Goal: Task Accomplishment & Management: Manage account settings

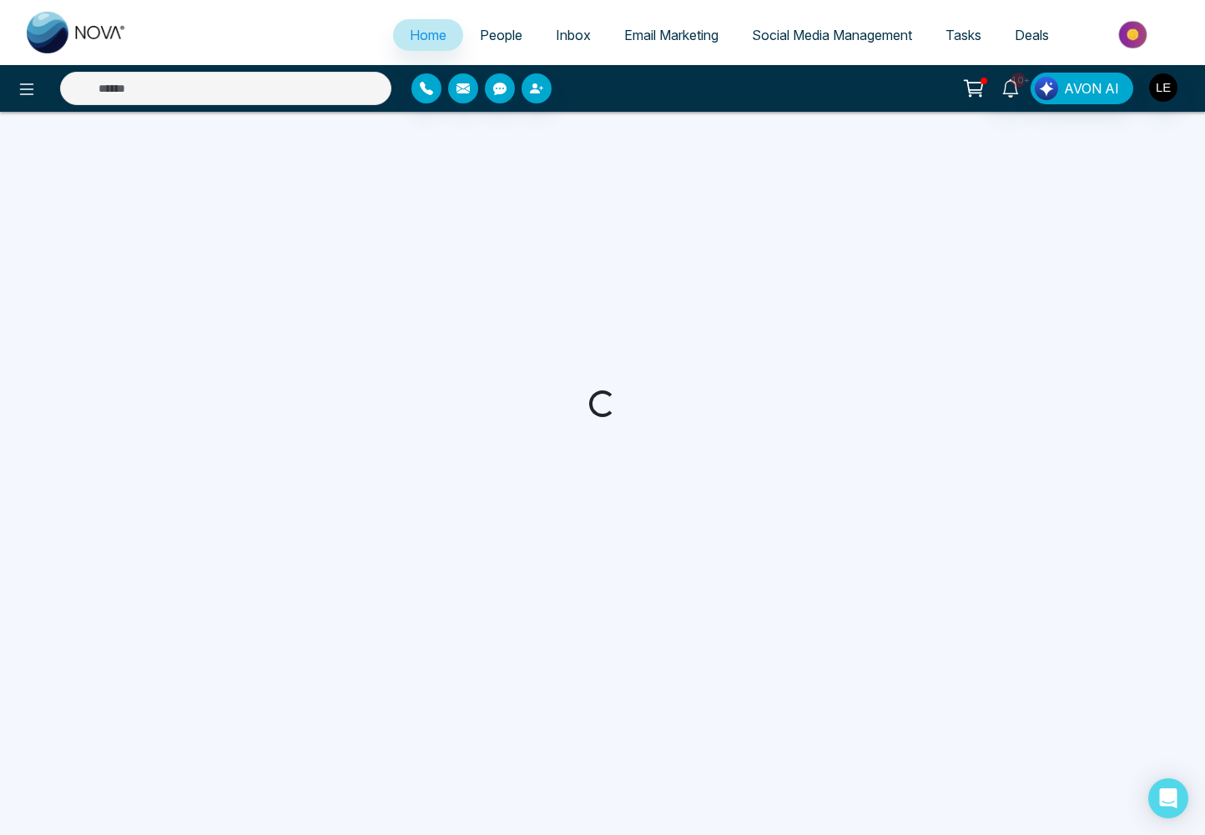
select select "*"
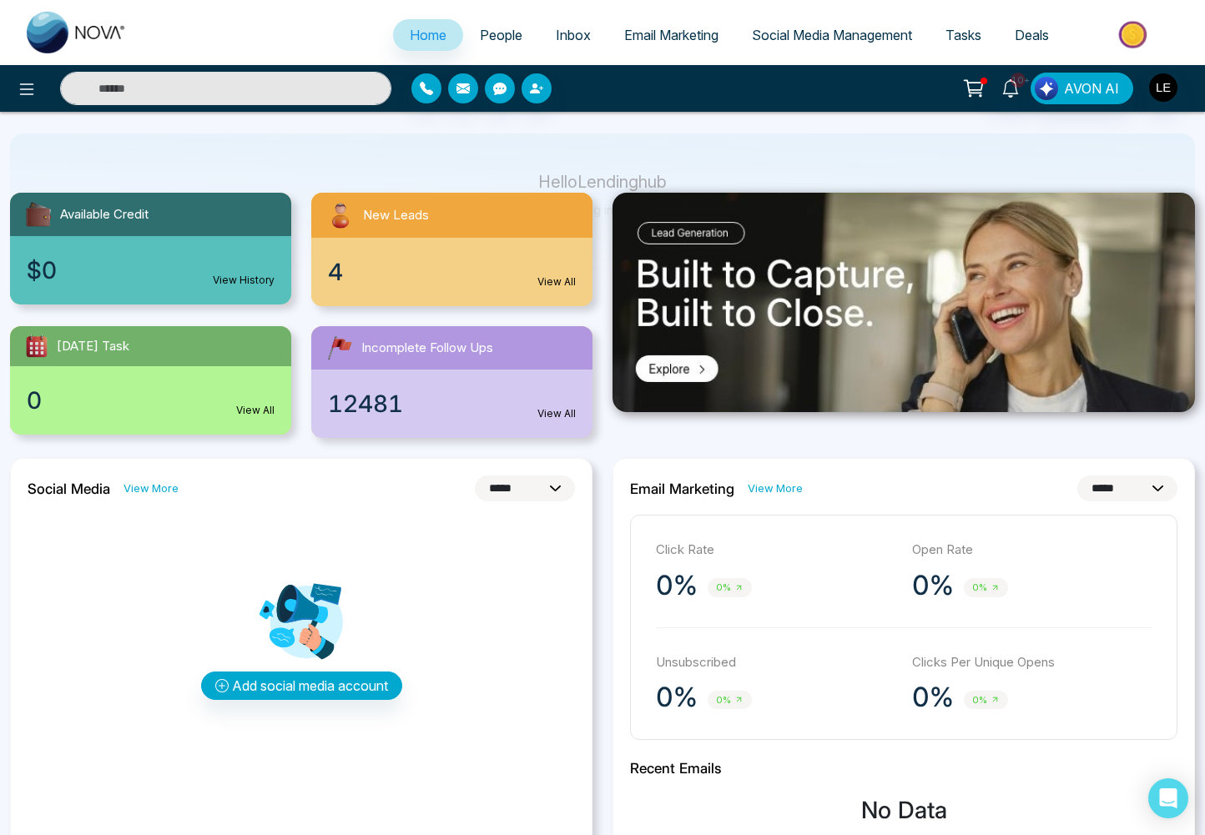
scroll to position [103, 0]
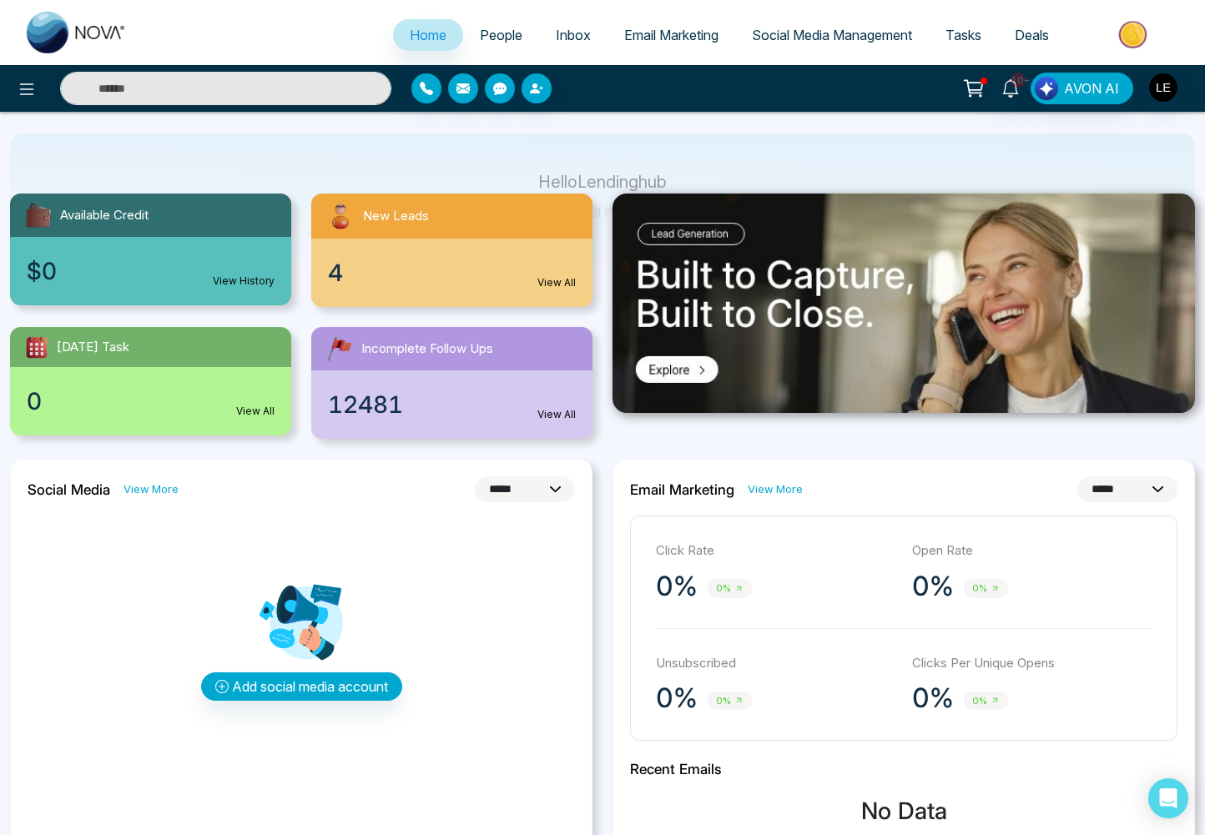
click at [1028, 32] on span "Deals" at bounding box center [1032, 35] width 34 height 17
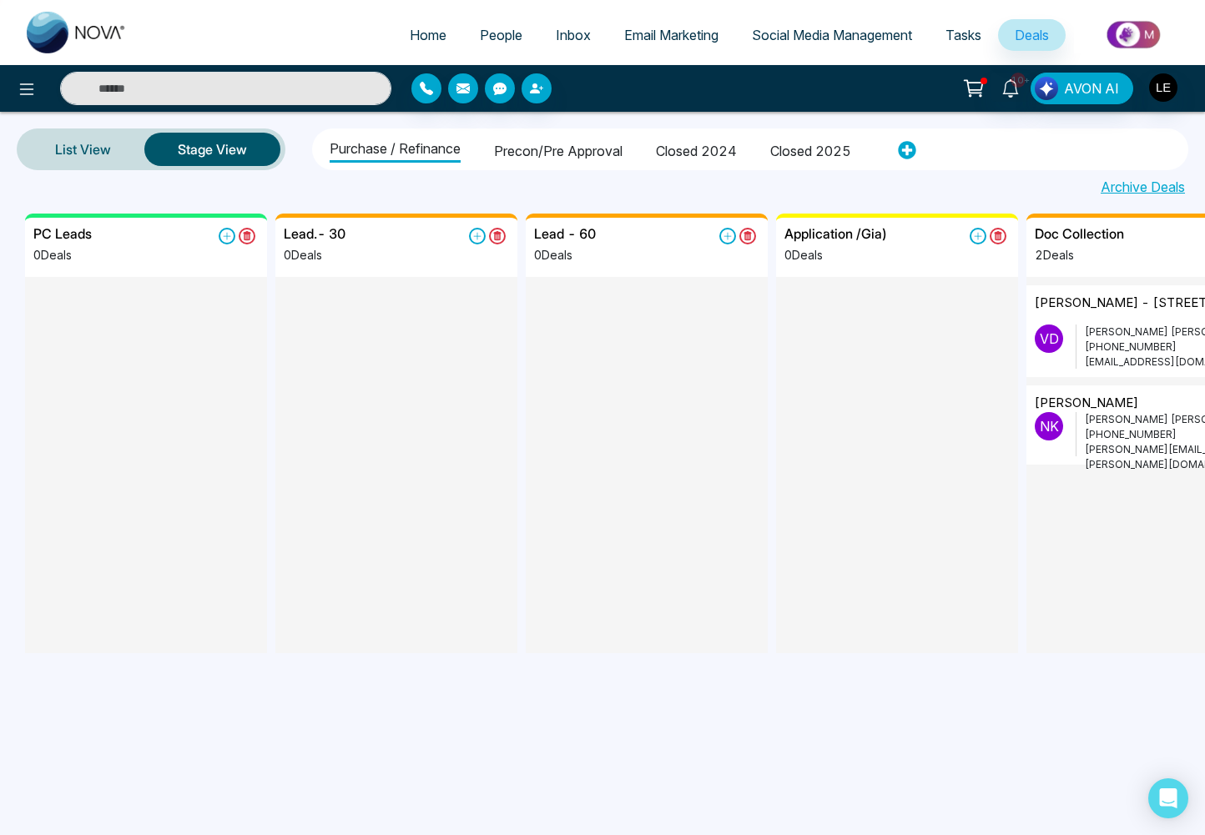
scroll to position [0, 51]
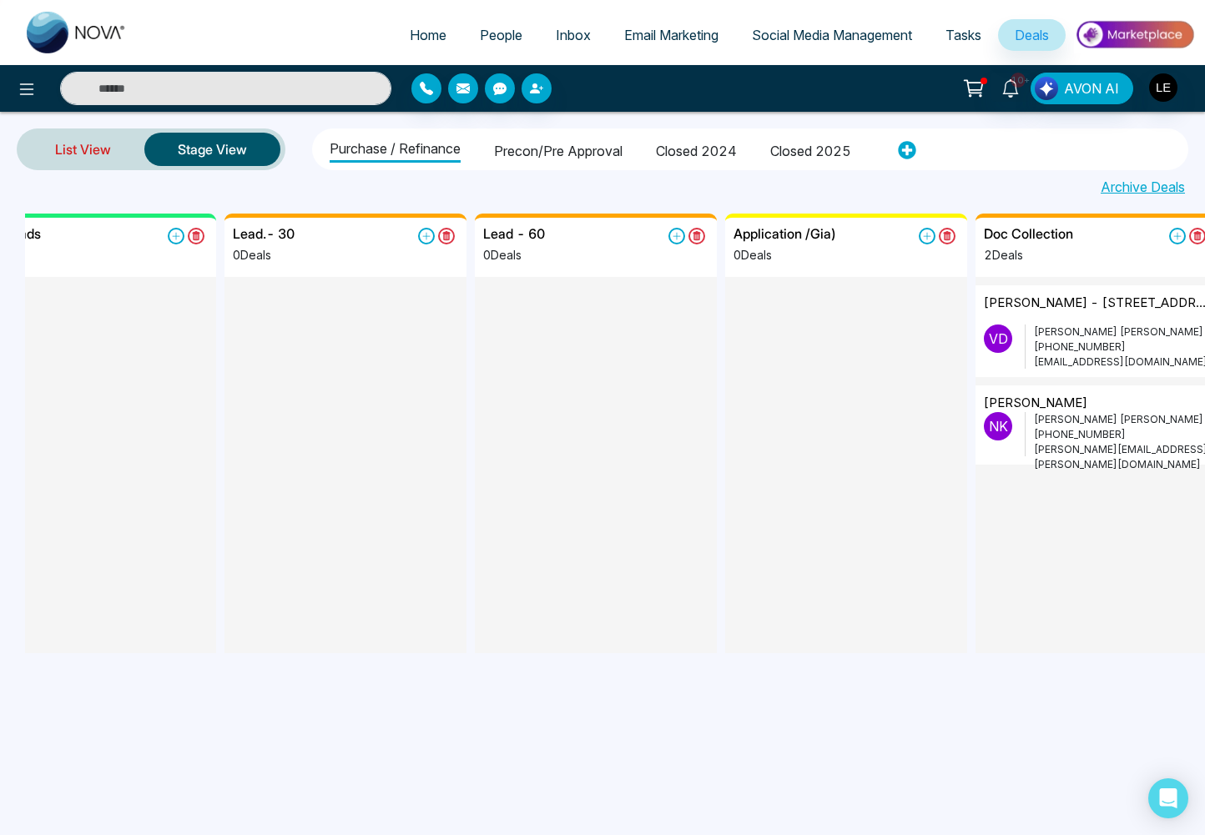
click at [85, 164] on link "List View" at bounding box center [83, 149] width 123 height 40
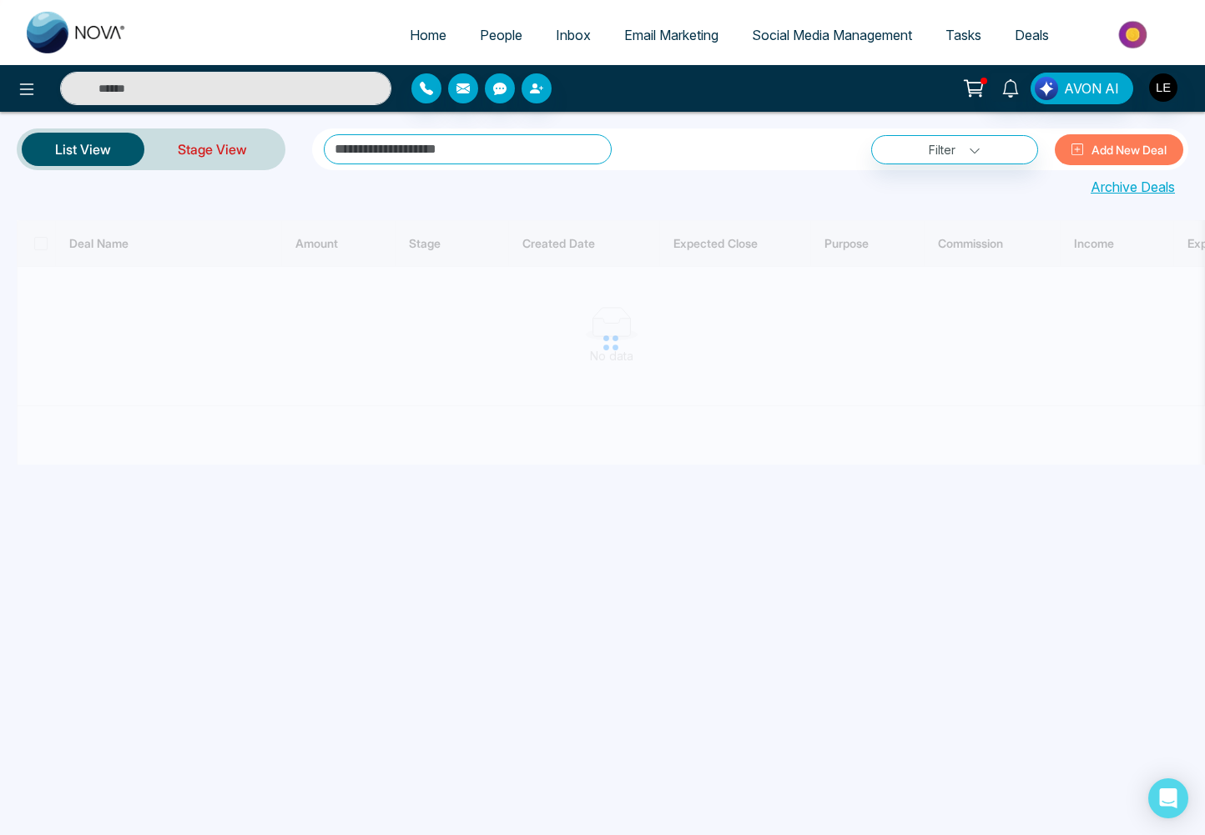
click at [235, 157] on link "Stage View" at bounding box center [212, 149] width 136 height 40
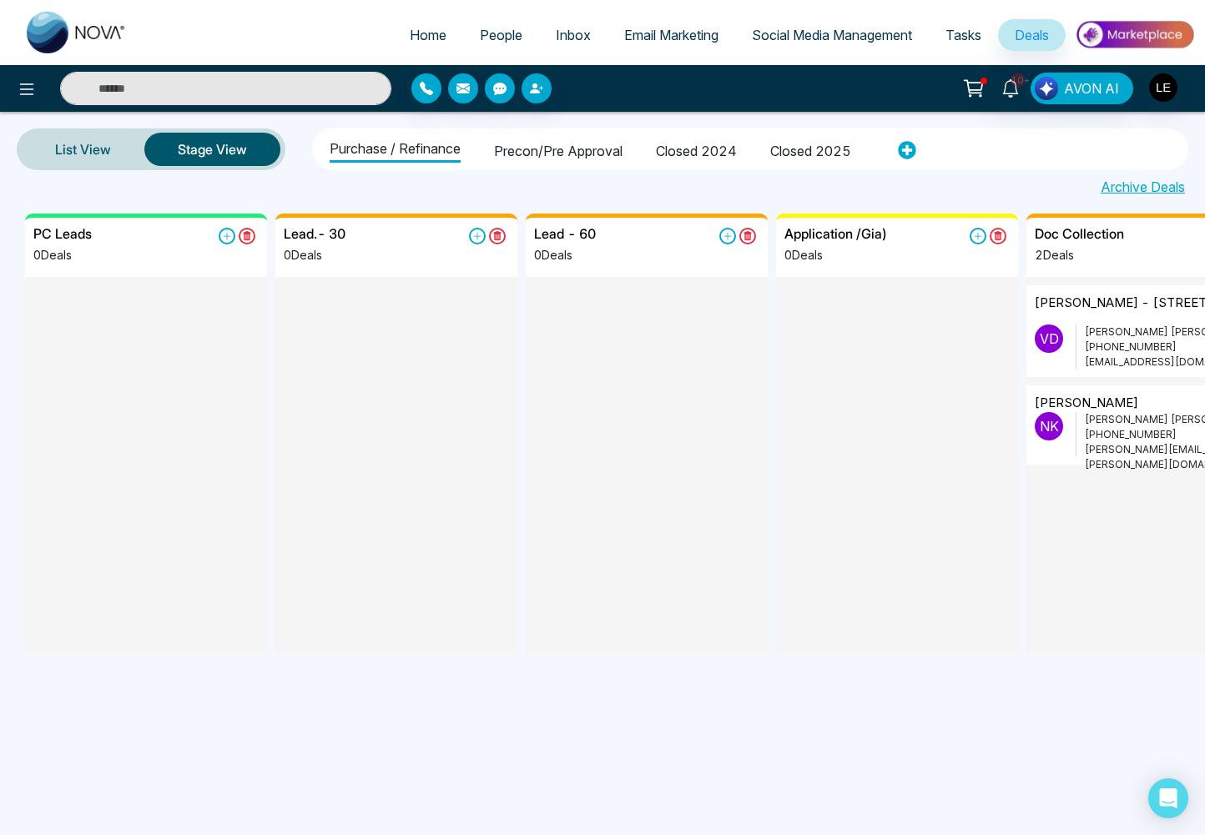
click at [800, 40] on span "Social Media Management" at bounding box center [832, 35] width 160 height 17
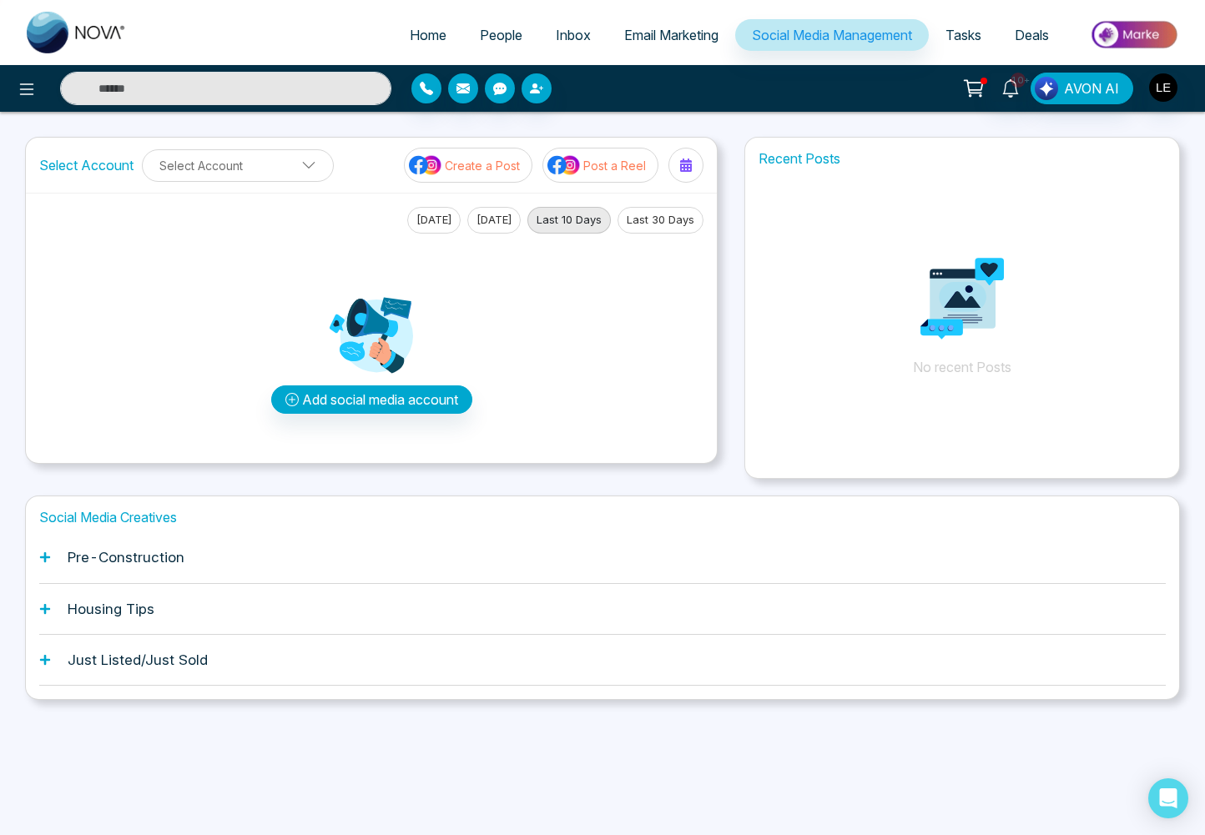
click at [649, 36] on span "Email Marketing" at bounding box center [671, 35] width 94 height 17
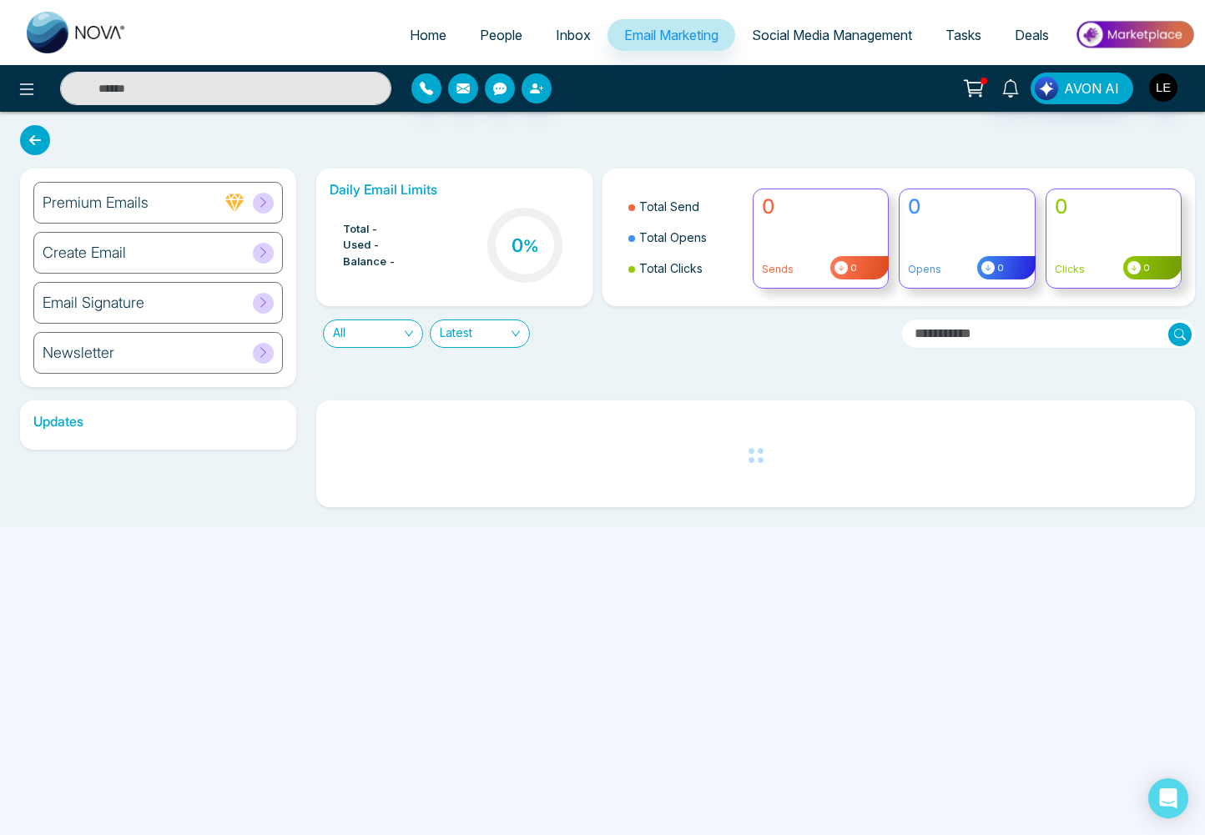
click at [567, 40] on span "Inbox" at bounding box center [573, 35] width 35 height 17
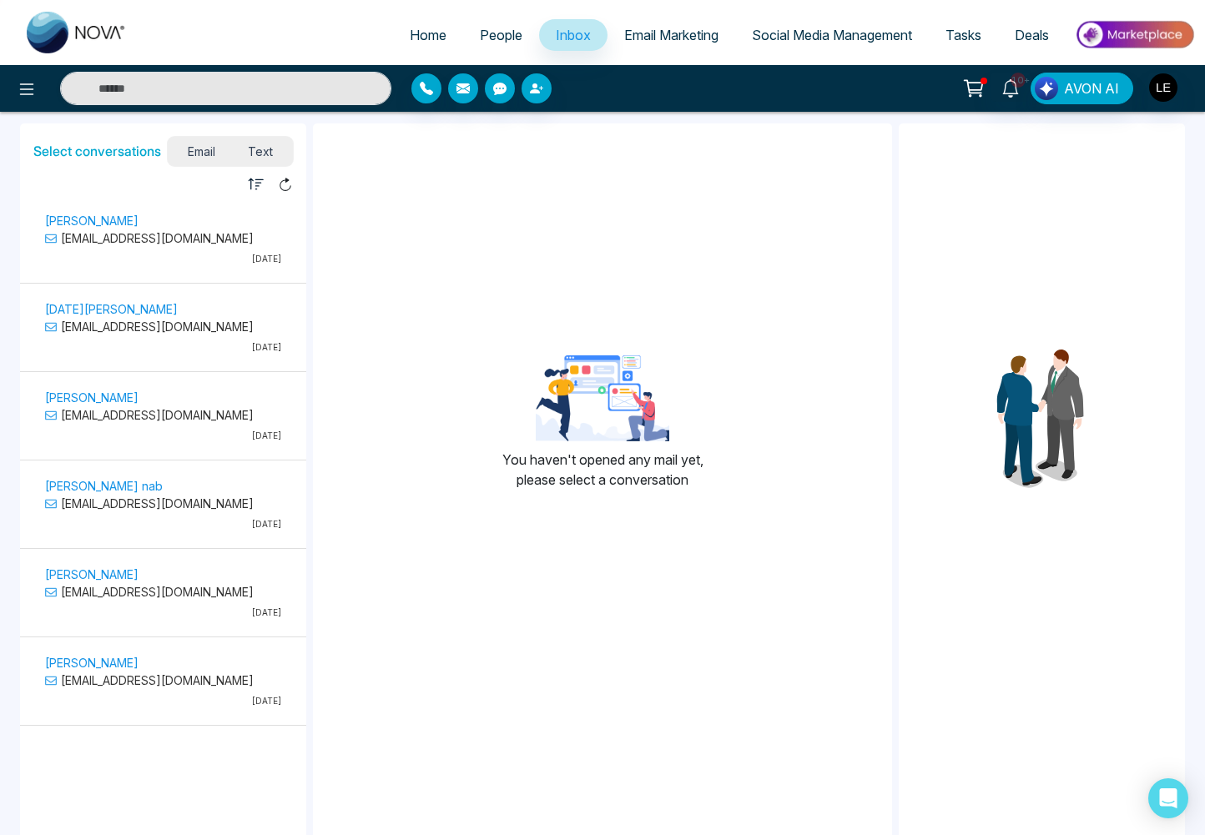
click at [1028, 37] on span "Deals" at bounding box center [1032, 35] width 34 height 17
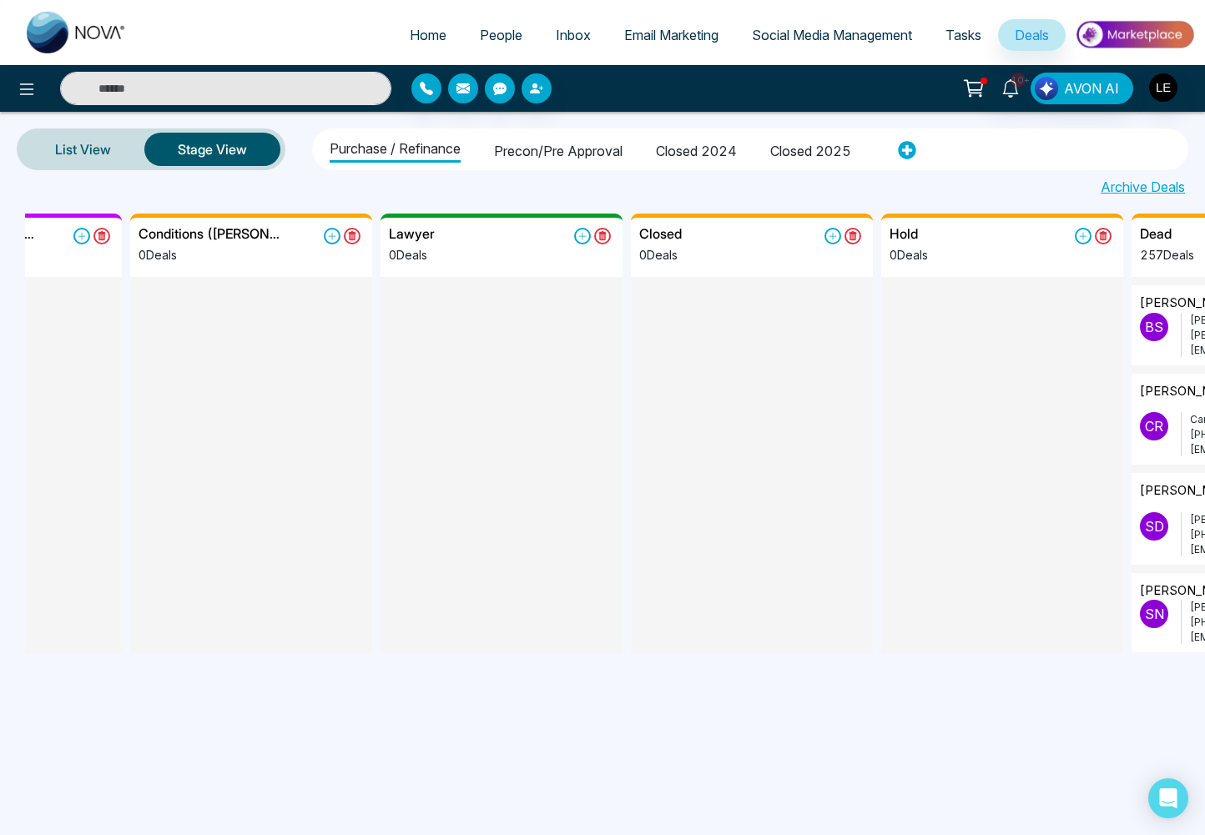
scroll to position [0, 3594]
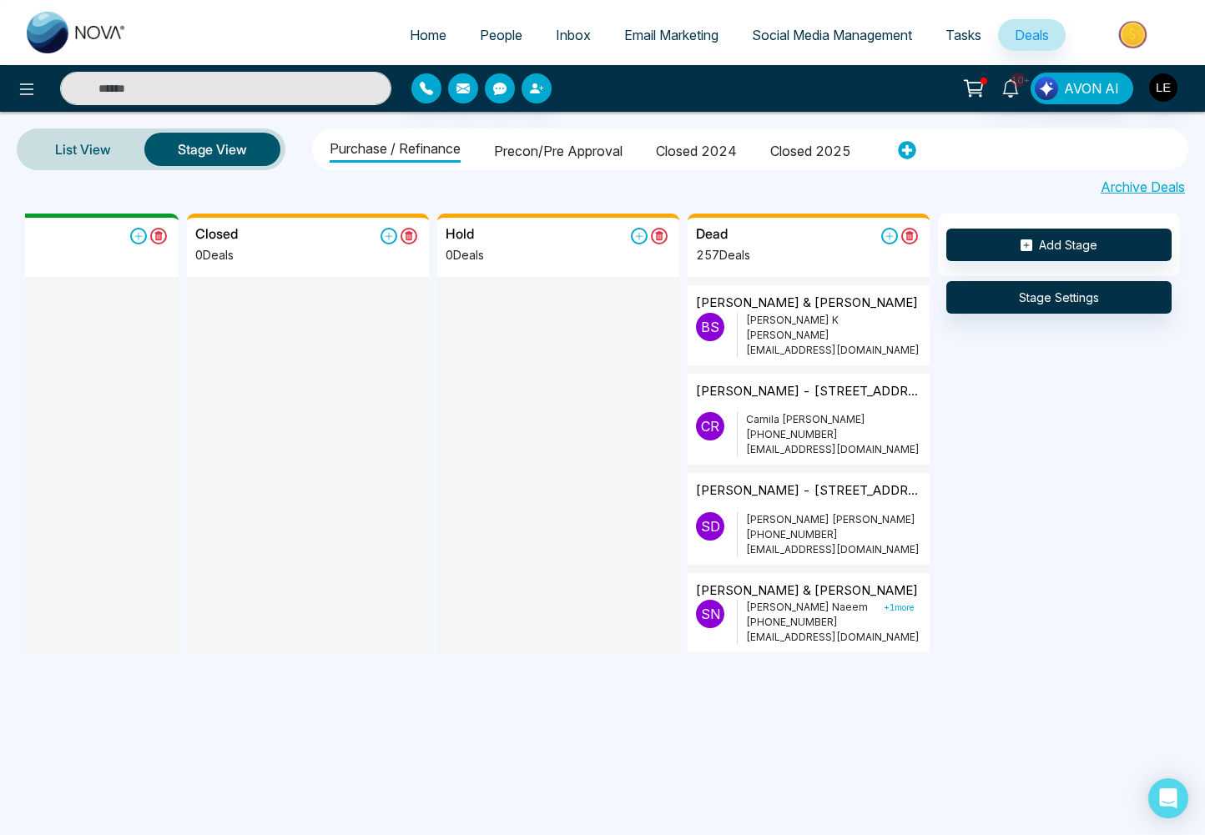
click at [1011, 156] on div "Purchase / Refinance Precon/Pre Approval Closed 2024 Closed 2025" at bounding box center [750, 150] width 866 height 36
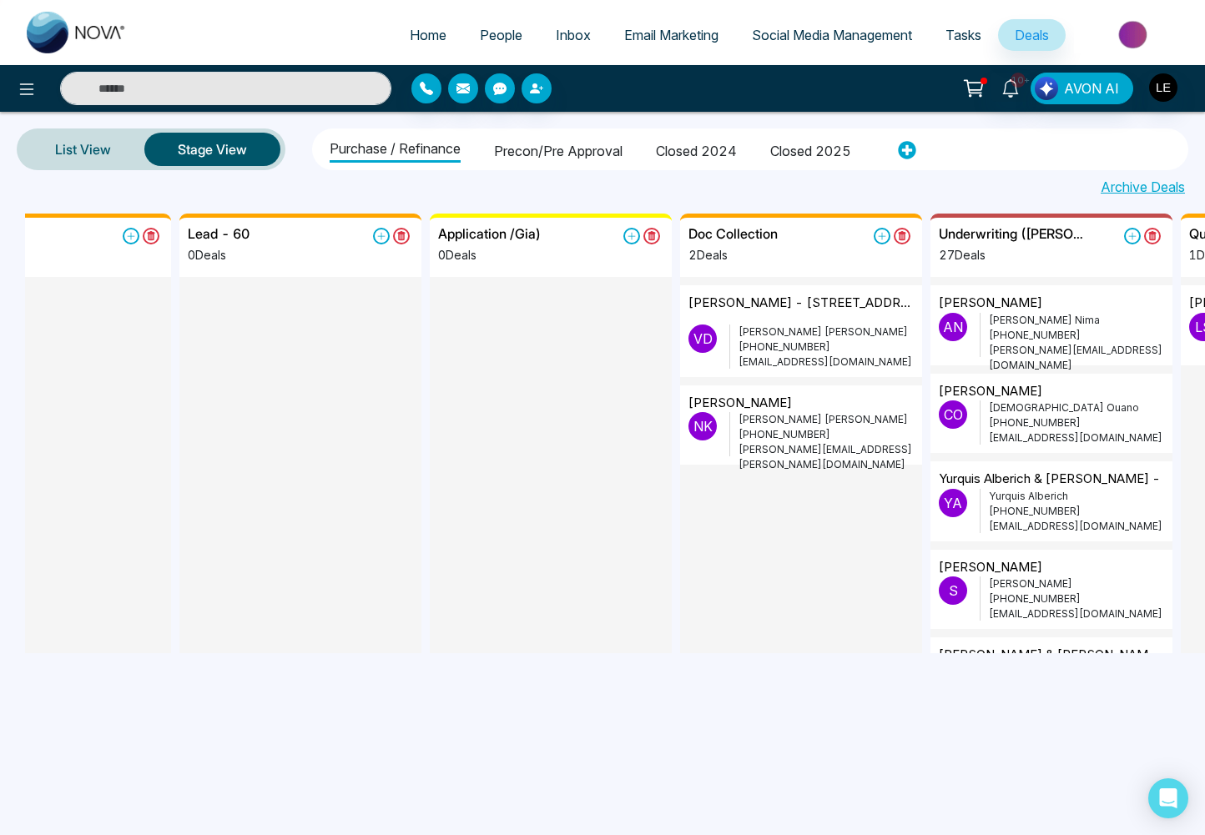
scroll to position [0, 0]
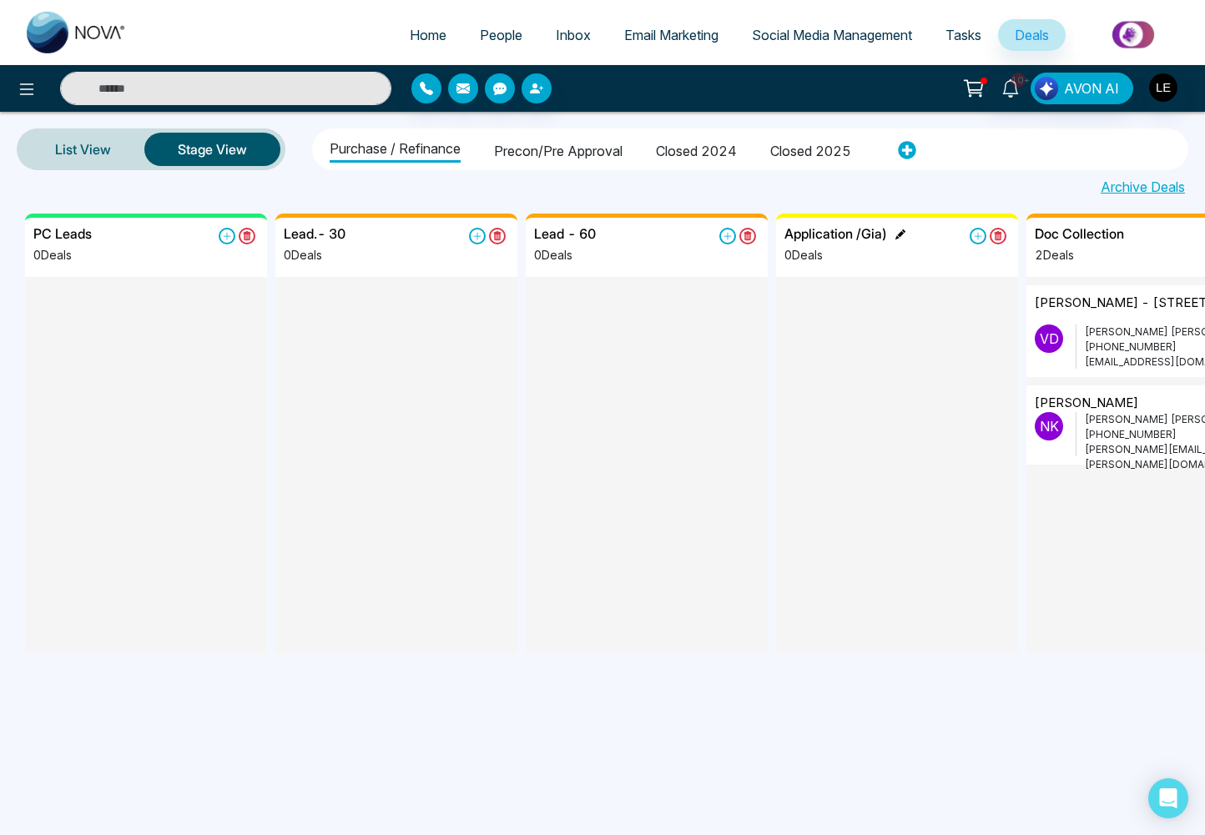
click at [872, 237] on h5 "Application /Gia)" at bounding box center [835, 234] width 103 height 16
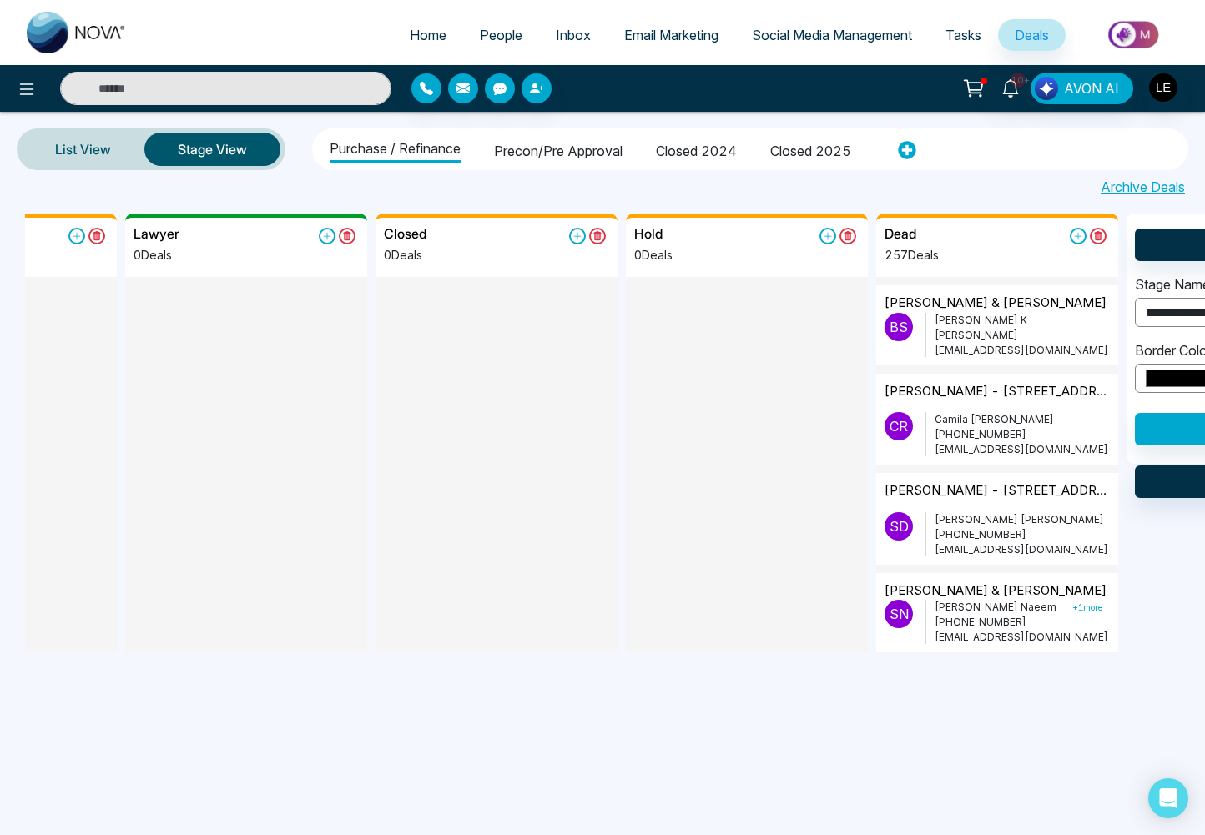
scroll to position [0, 3594]
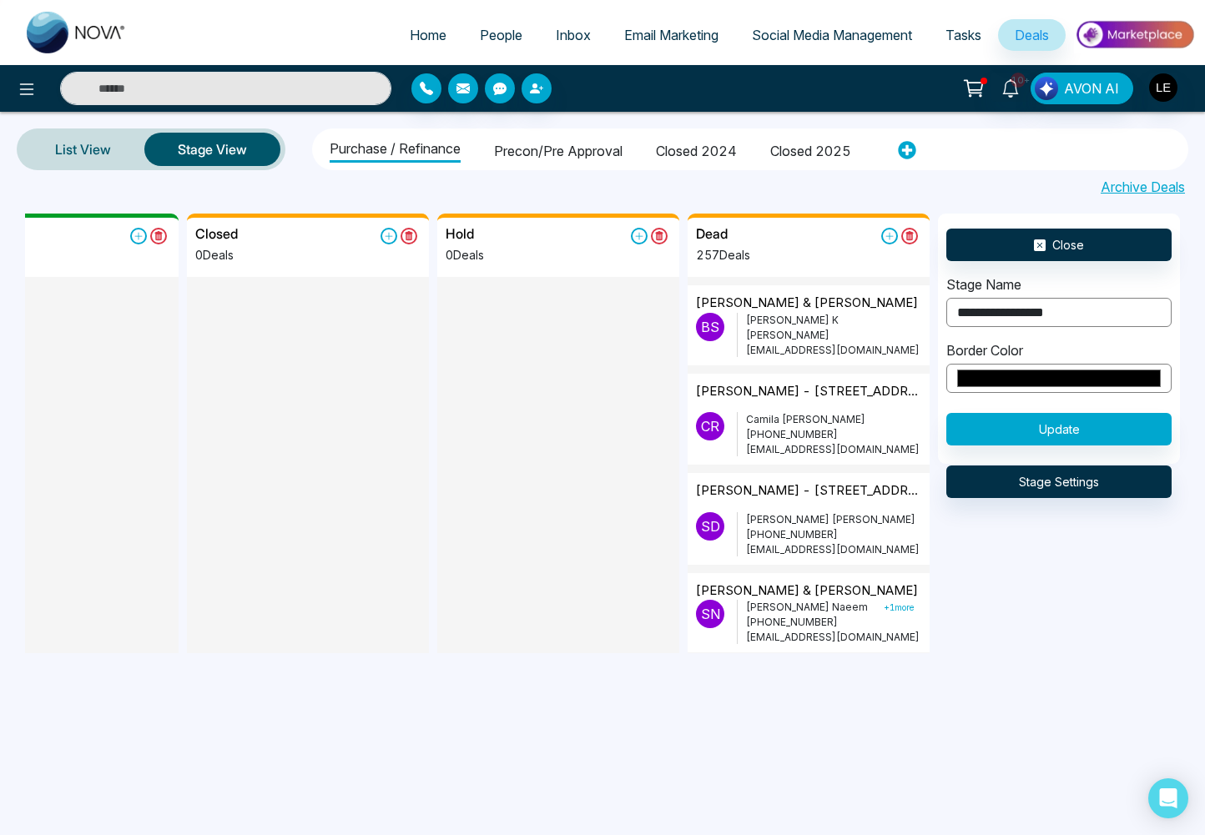
click at [1081, 307] on input "**********" at bounding box center [1058, 312] width 225 height 29
type input "**********"
click at [1064, 434] on button "Update" at bounding box center [1058, 429] width 225 height 33
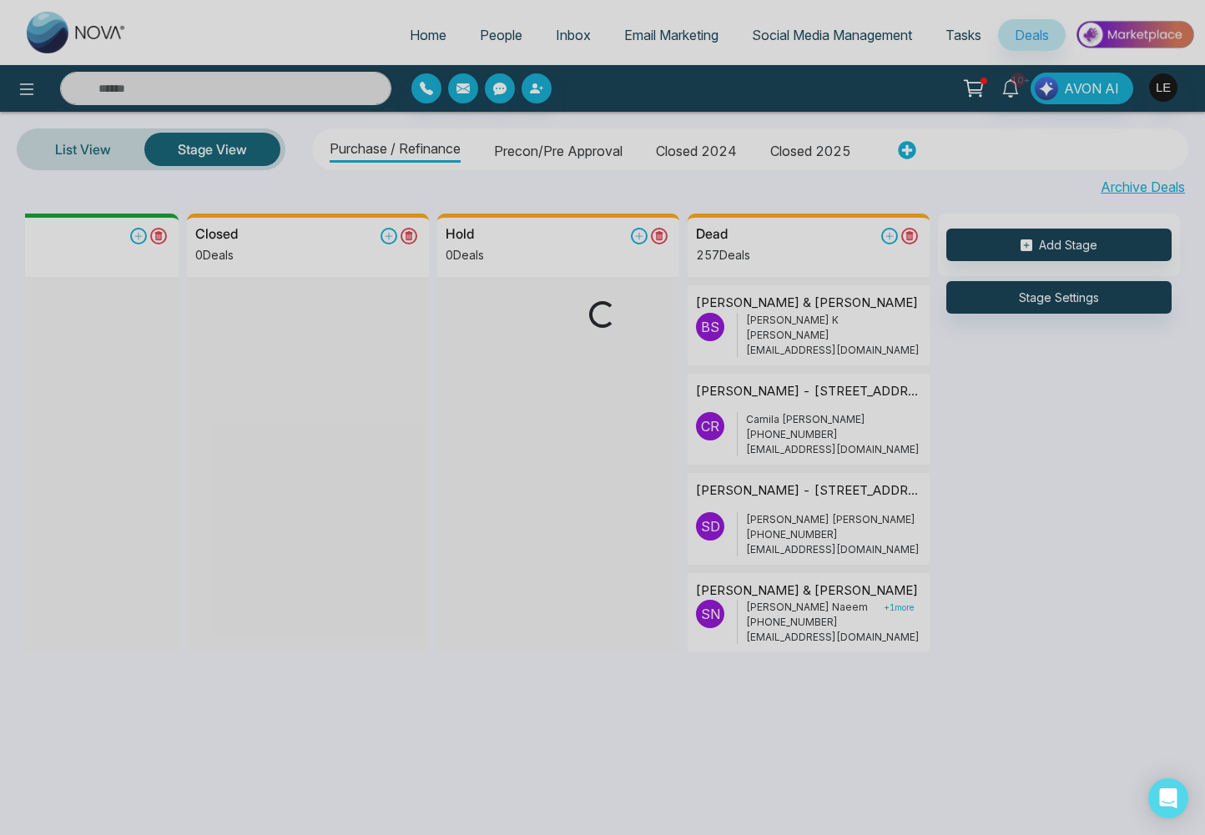
scroll to position [0, 0]
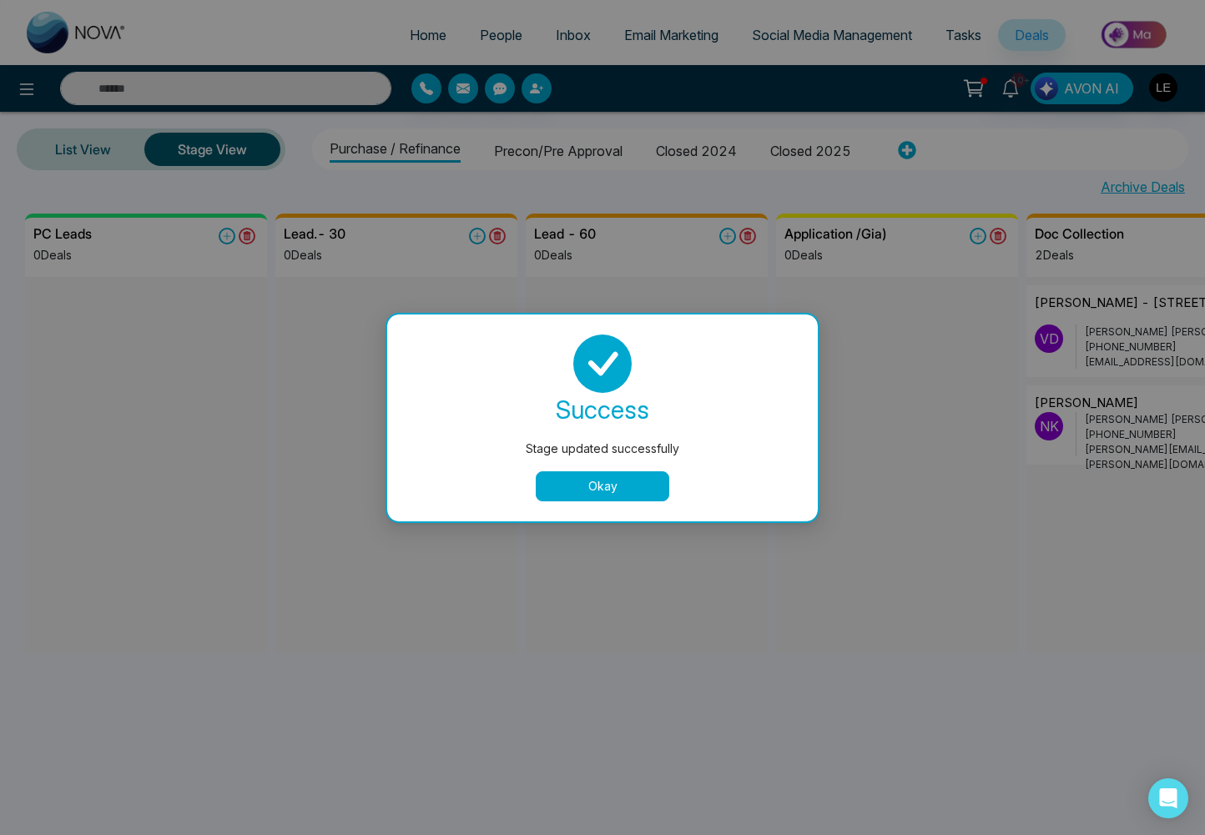
click at [565, 491] on button "Okay" at bounding box center [603, 487] width 134 height 30
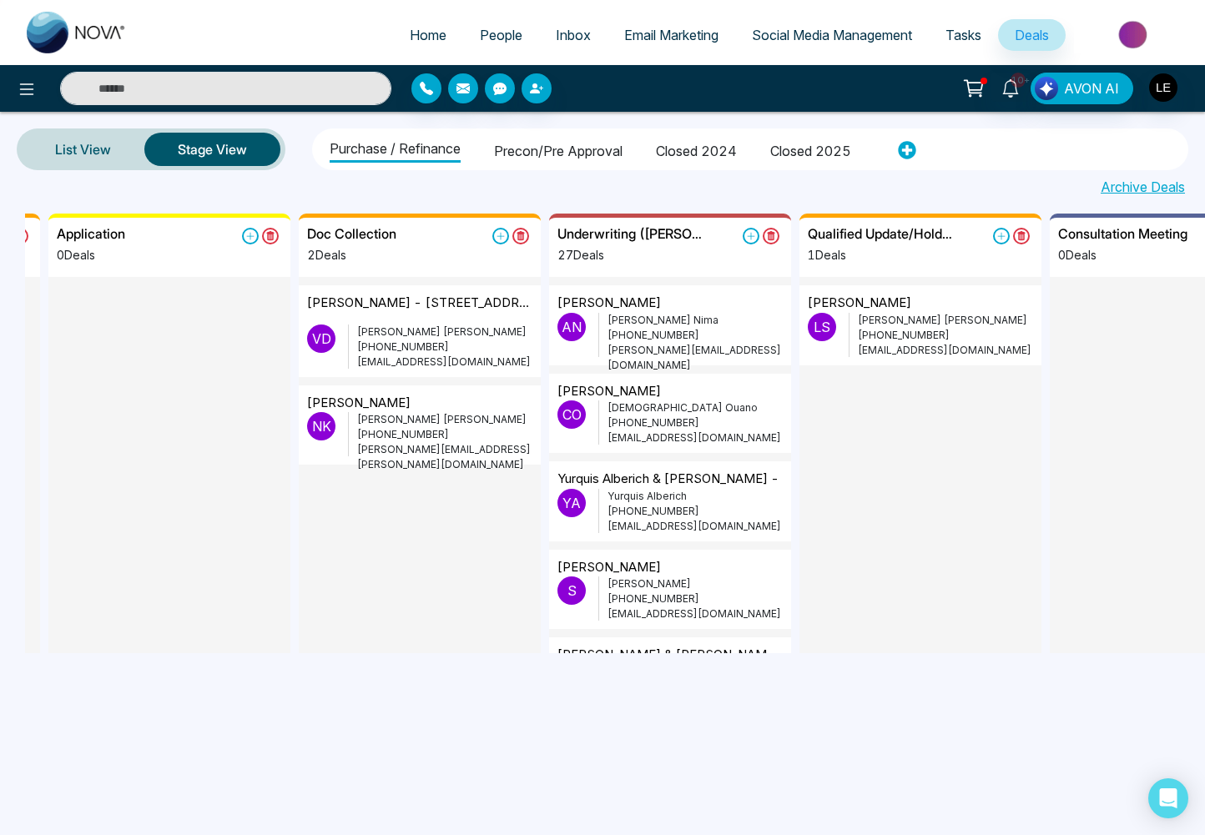
scroll to position [0, 724]
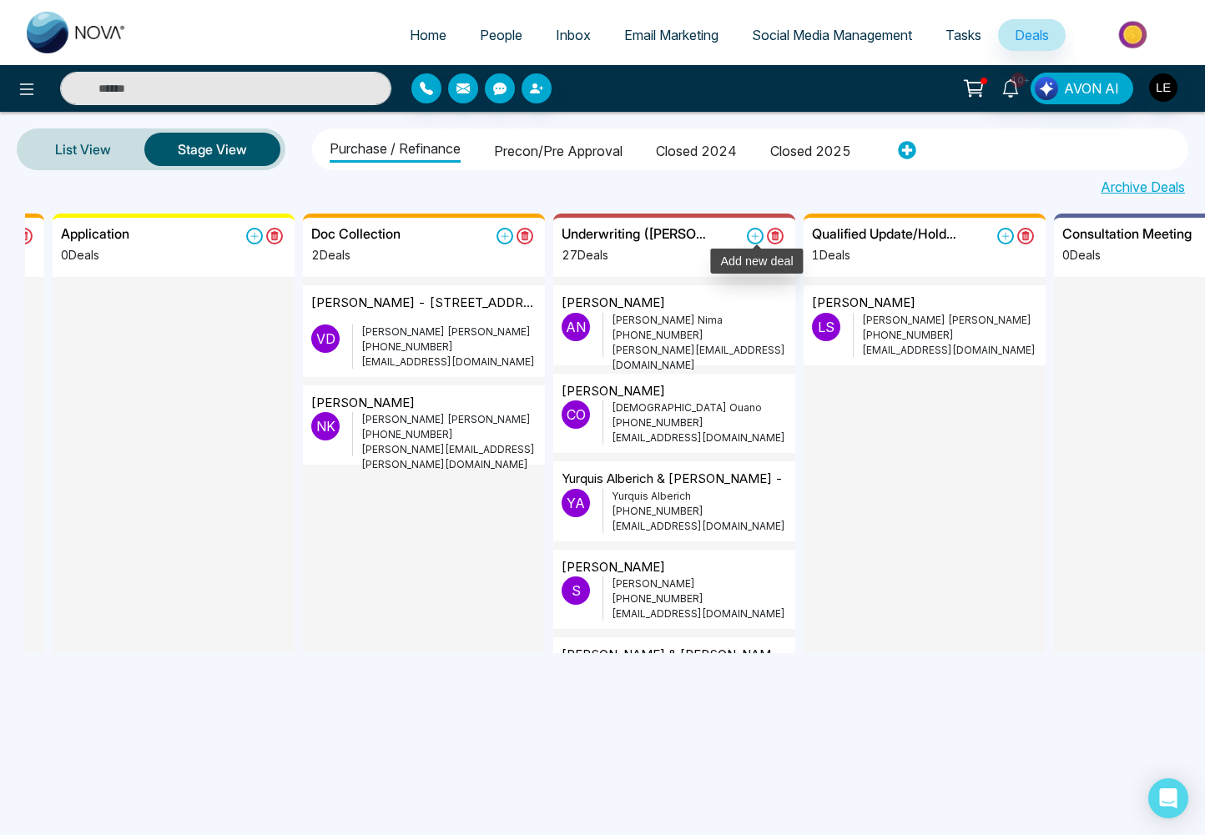
click at [754, 235] on icon at bounding box center [756, 237] width 8 height 8
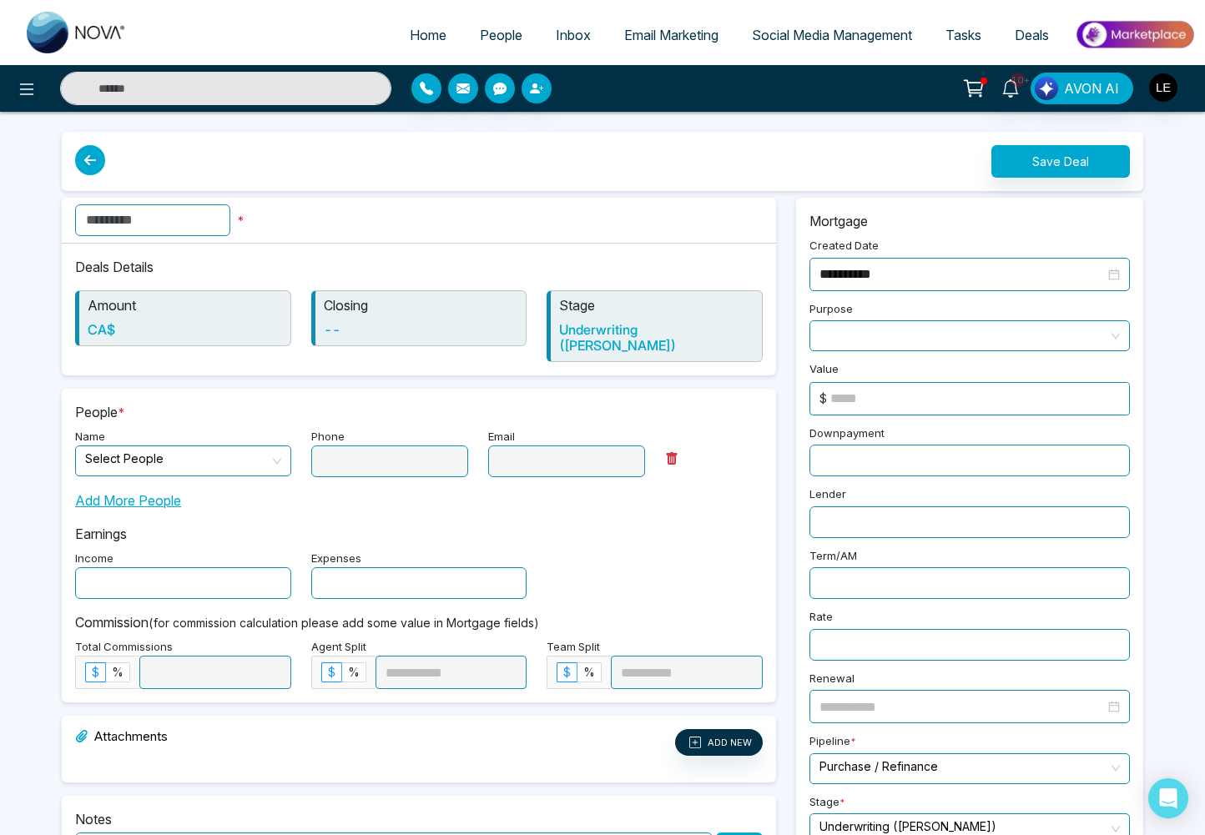
scroll to position [1, 0]
click at [93, 158] on icon at bounding box center [90, 159] width 30 height 30
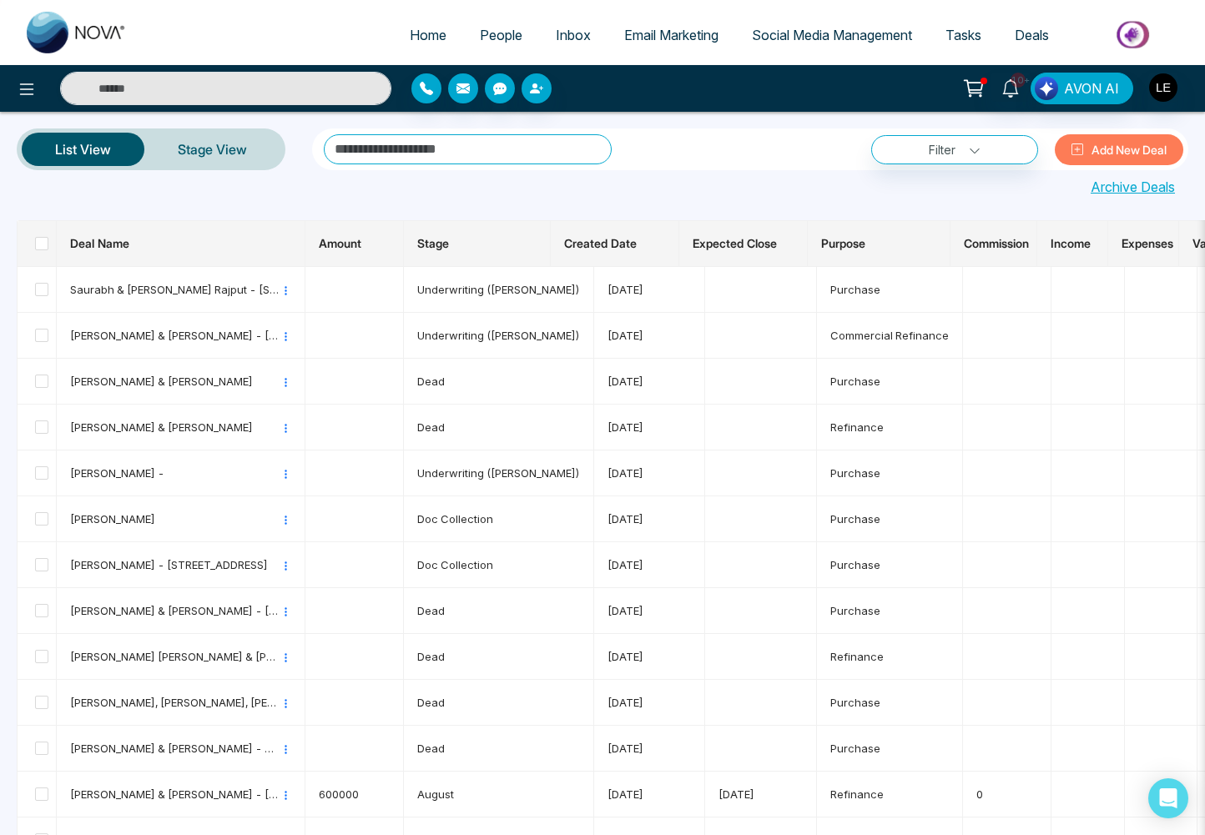
click at [1021, 36] on span "Deals" at bounding box center [1032, 35] width 34 height 17
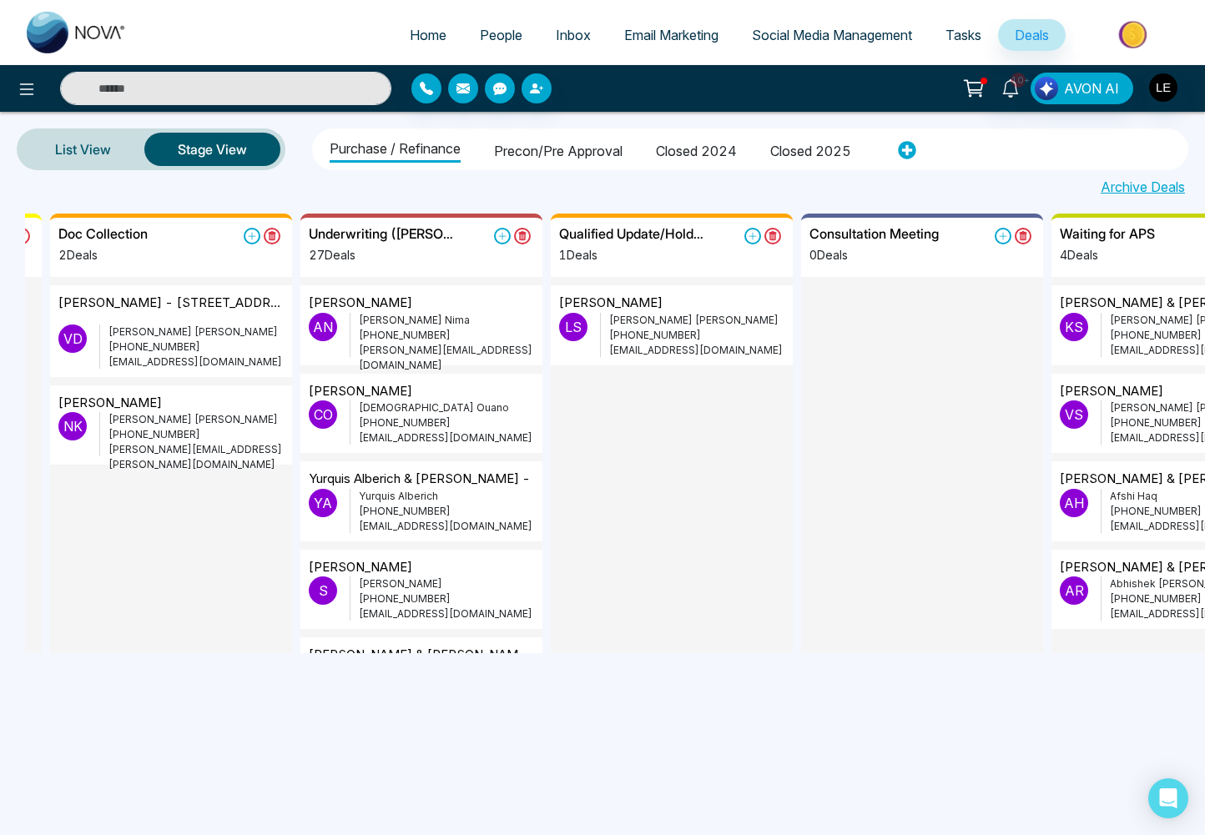
scroll to position [0, 1011]
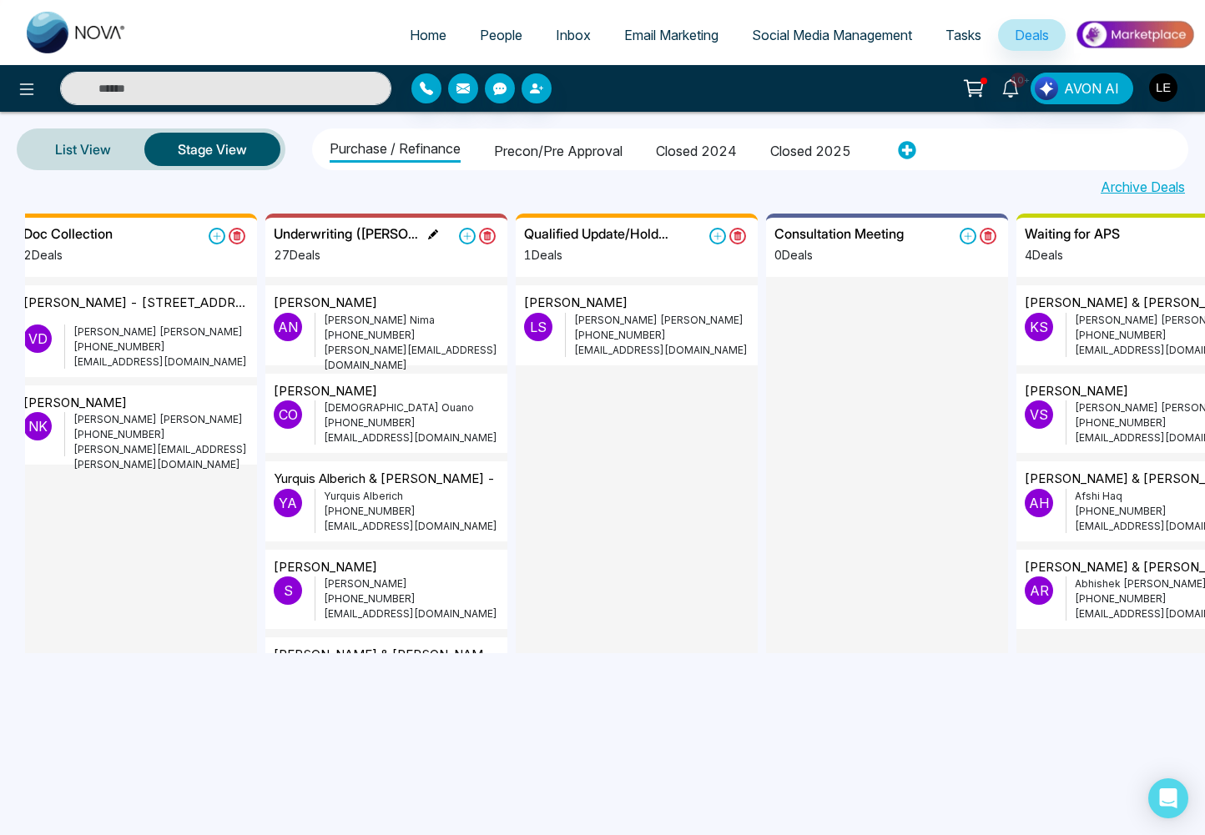
click at [398, 232] on div "Underwriting ([PERSON_NAME])" at bounding box center [356, 234] width 164 height 16
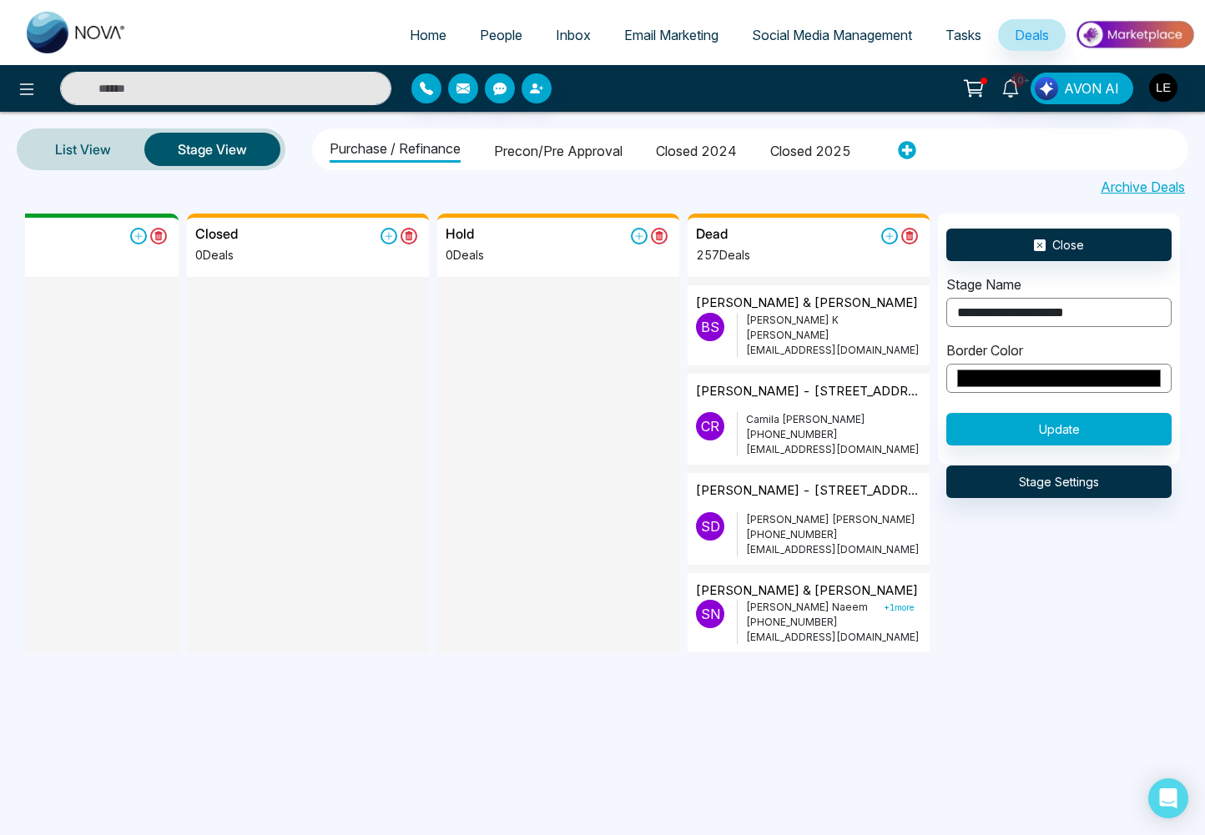
drag, startPoint x: 1115, startPoint y: 315, endPoint x: 1188, endPoint y: 330, distance: 75.0
click at [1114, 315] on input "**********" at bounding box center [1058, 312] width 225 height 29
type input "**********"
click at [1077, 432] on button "Update" at bounding box center [1058, 429] width 225 height 33
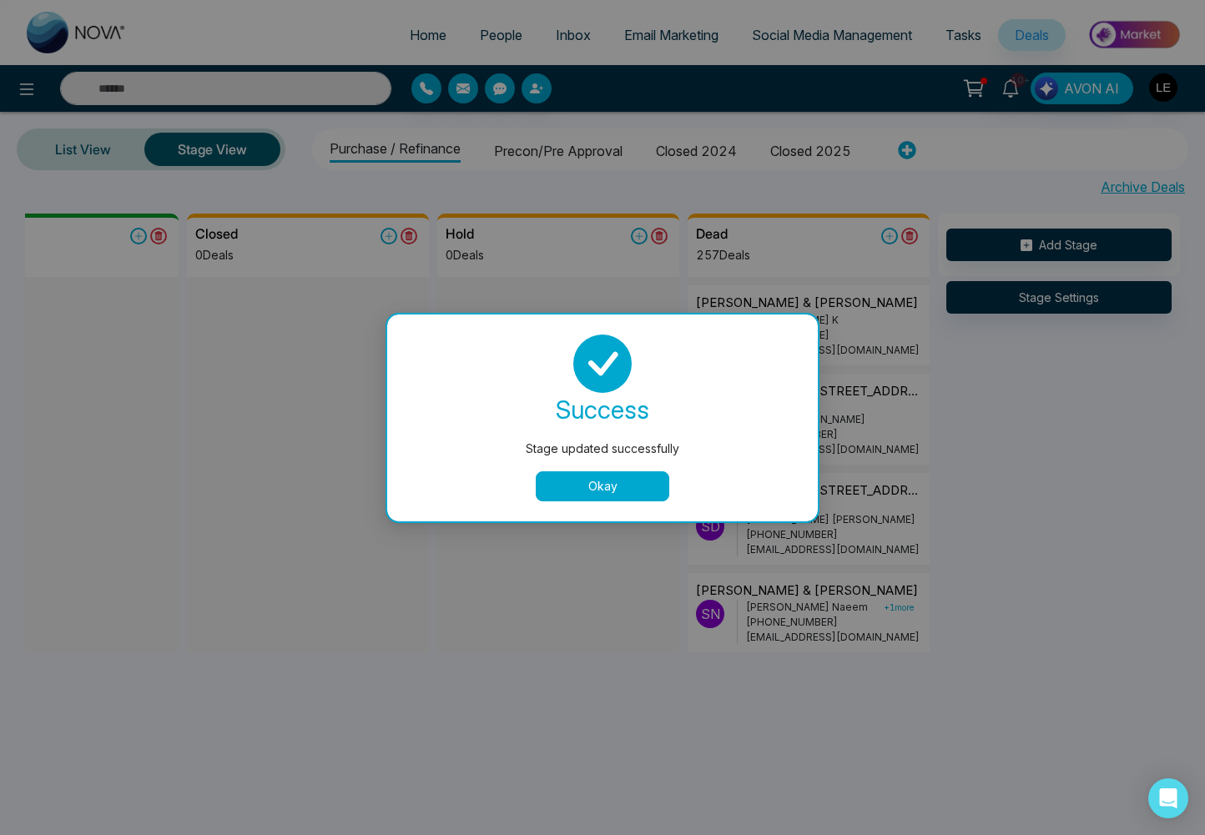
click at [600, 482] on button "Okay" at bounding box center [603, 487] width 134 height 30
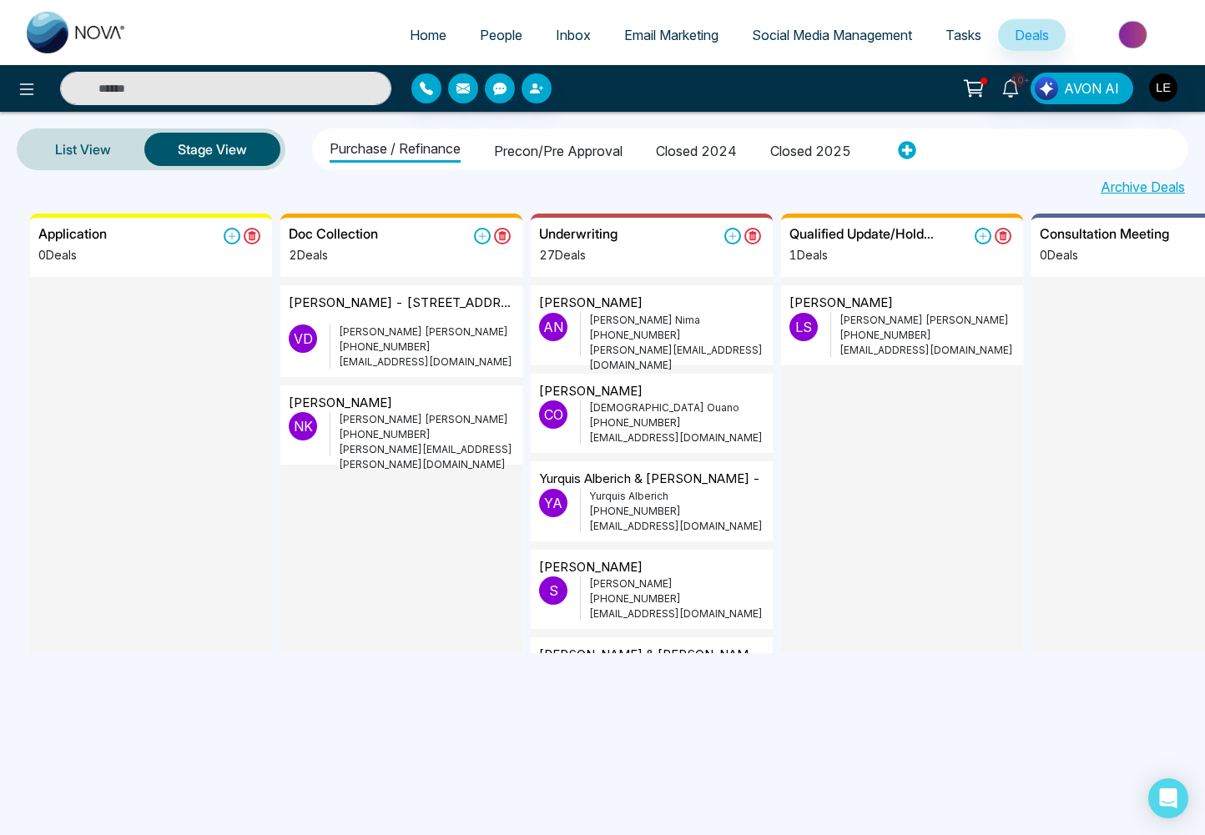
scroll to position [0, 744]
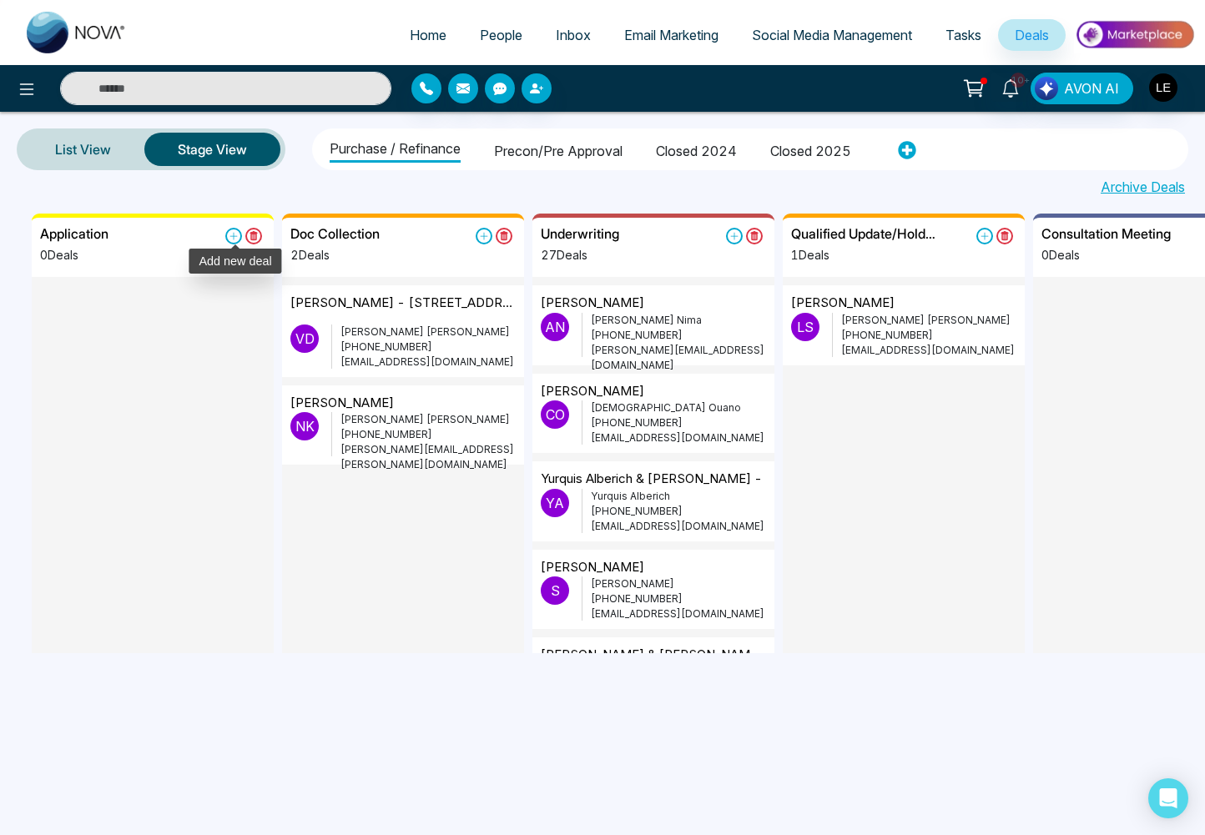
click at [232, 236] on icon at bounding box center [233, 236] width 17 height 17
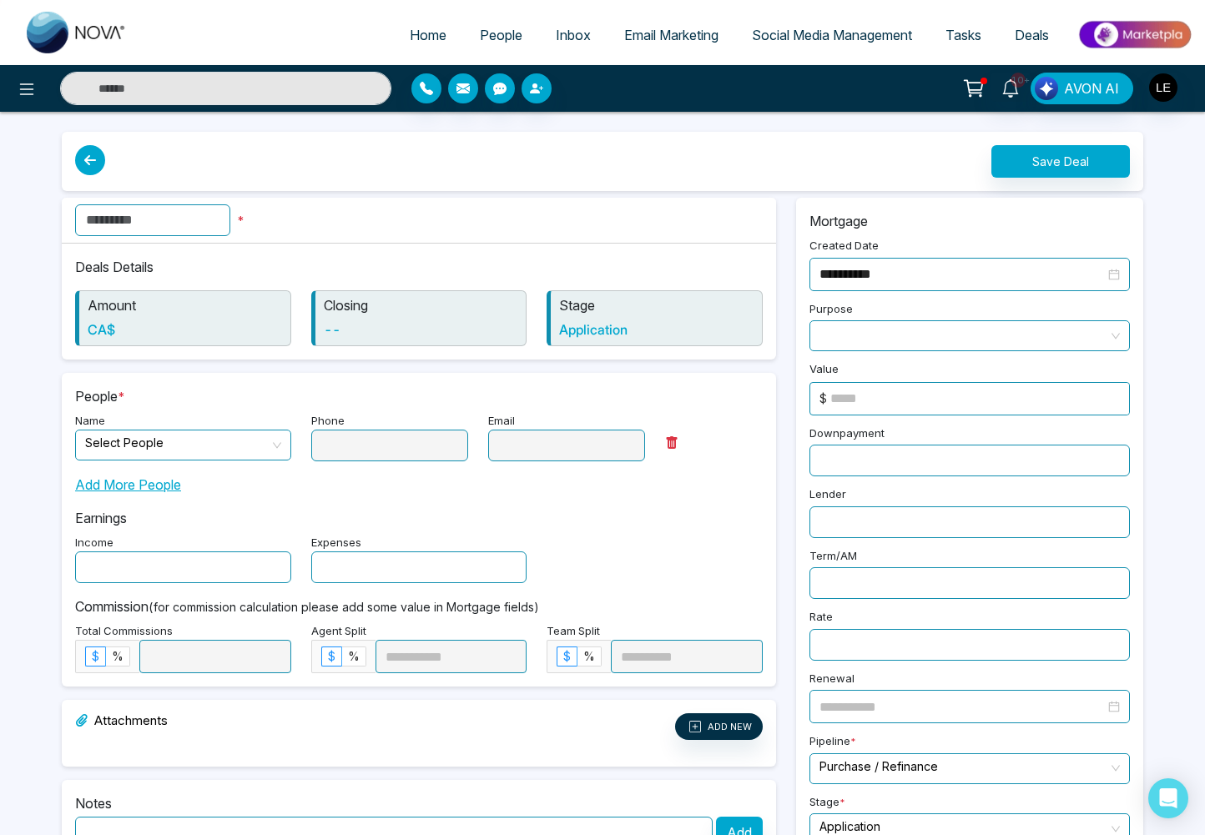
click at [86, 159] on icon at bounding box center [90, 160] width 30 height 30
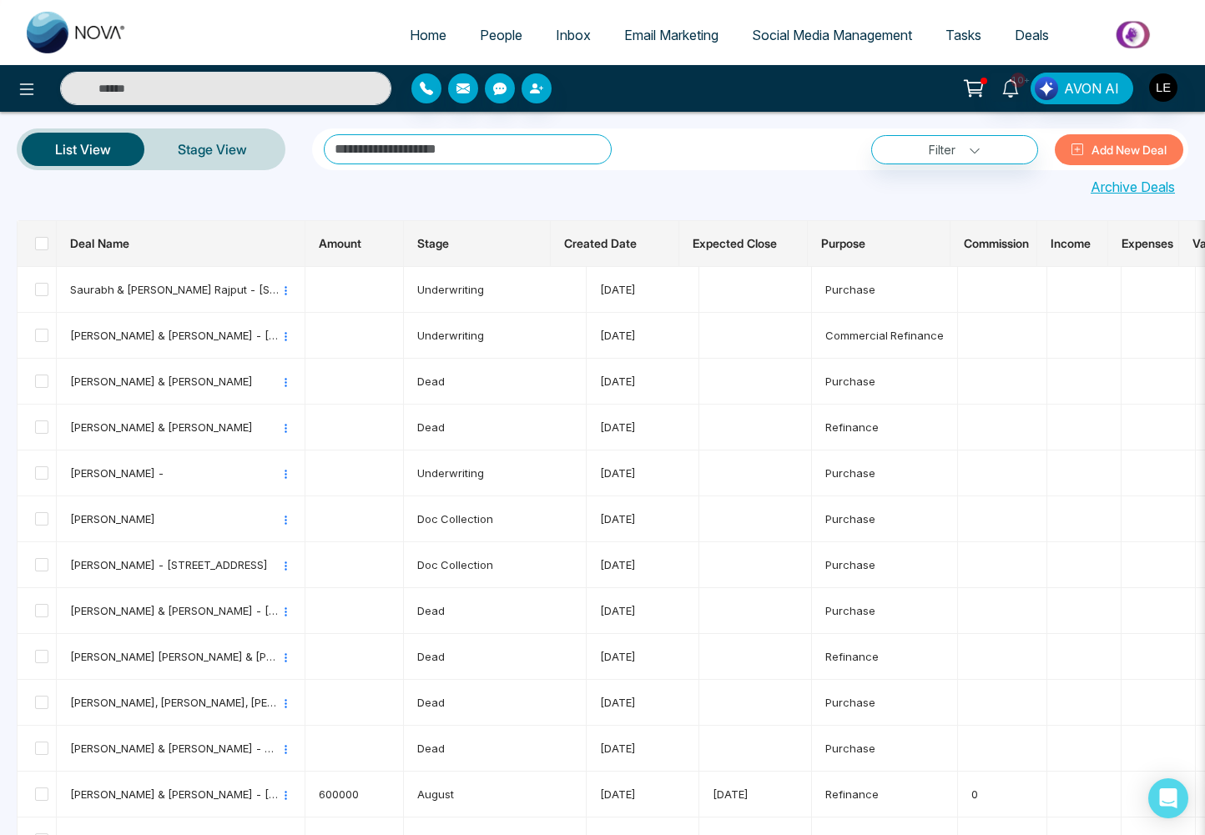
click at [1023, 35] on span "Deals" at bounding box center [1032, 35] width 34 height 17
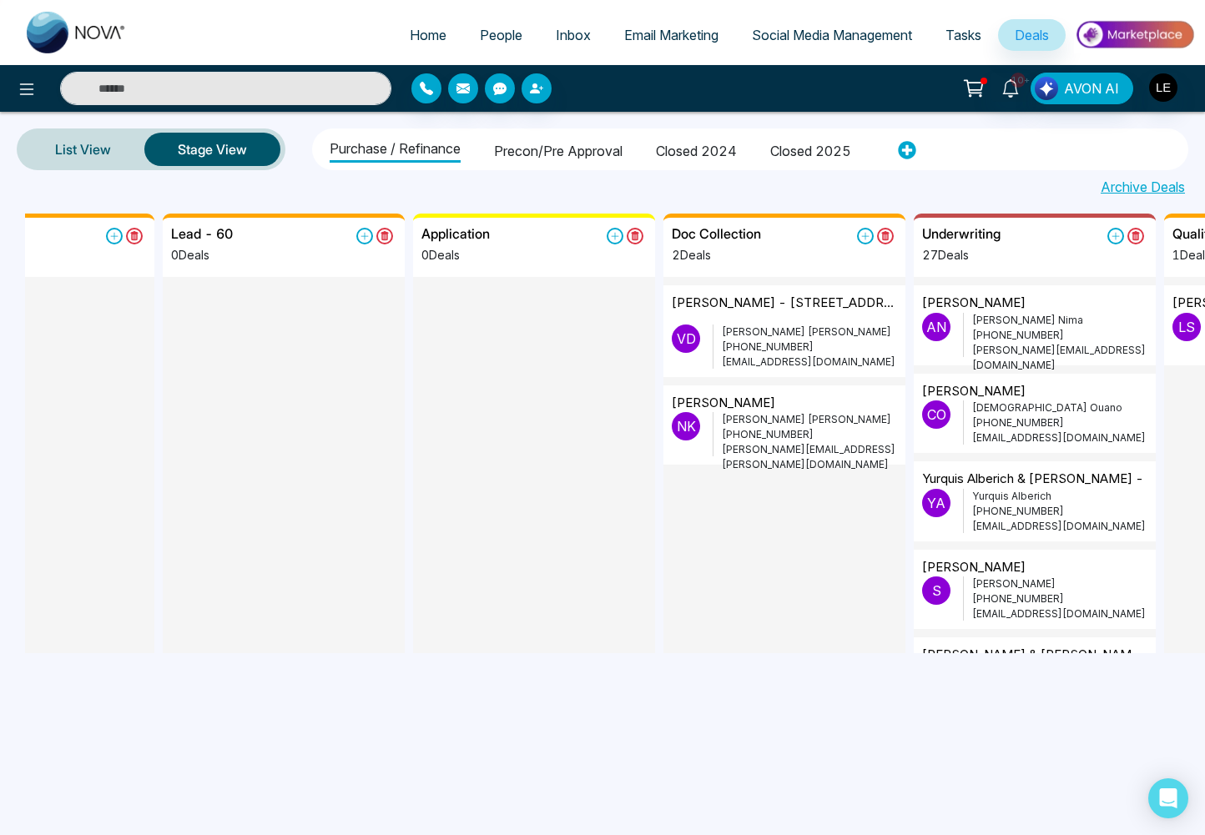
scroll to position [0, 513]
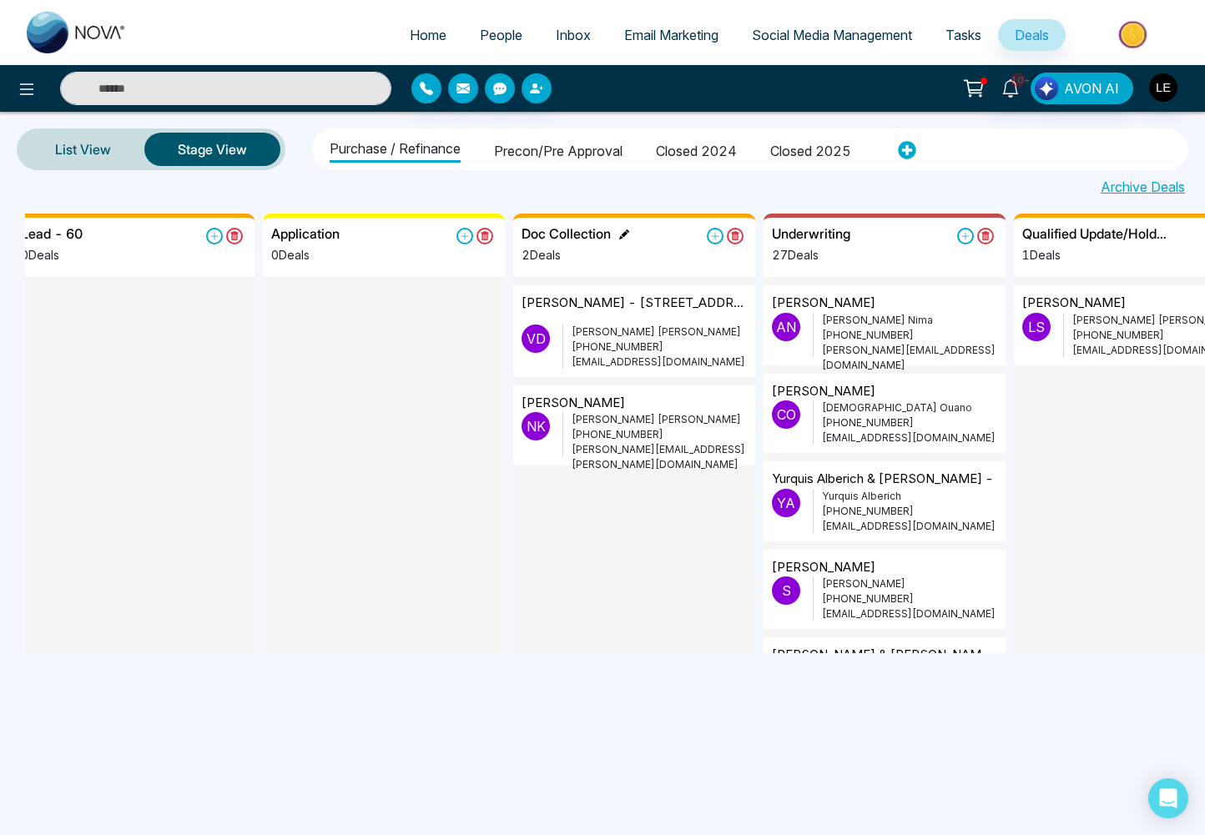
click at [620, 234] on icon at bounding box center [624, 235] width 10 height 10
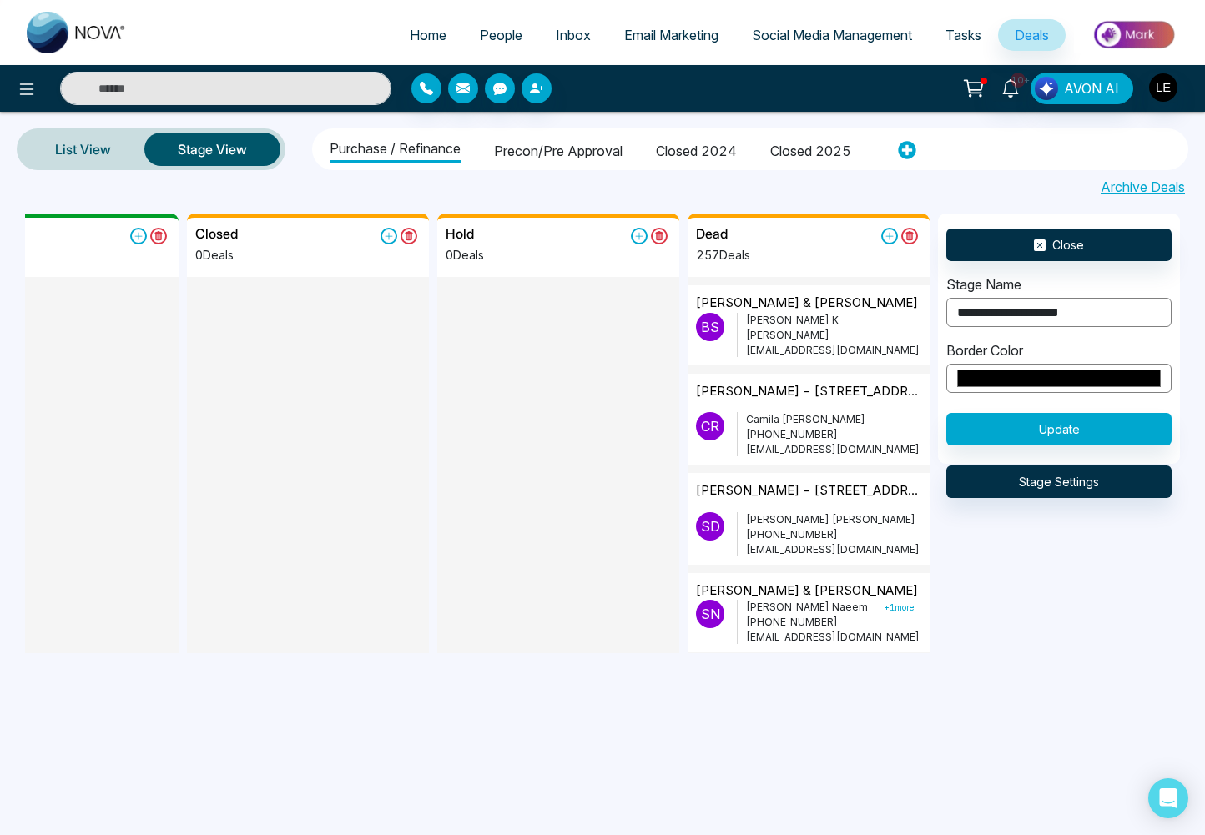
type input "**********"
click at [1067, 430] on button "Update" at bounding box center [1058, 429] width 225 height 33
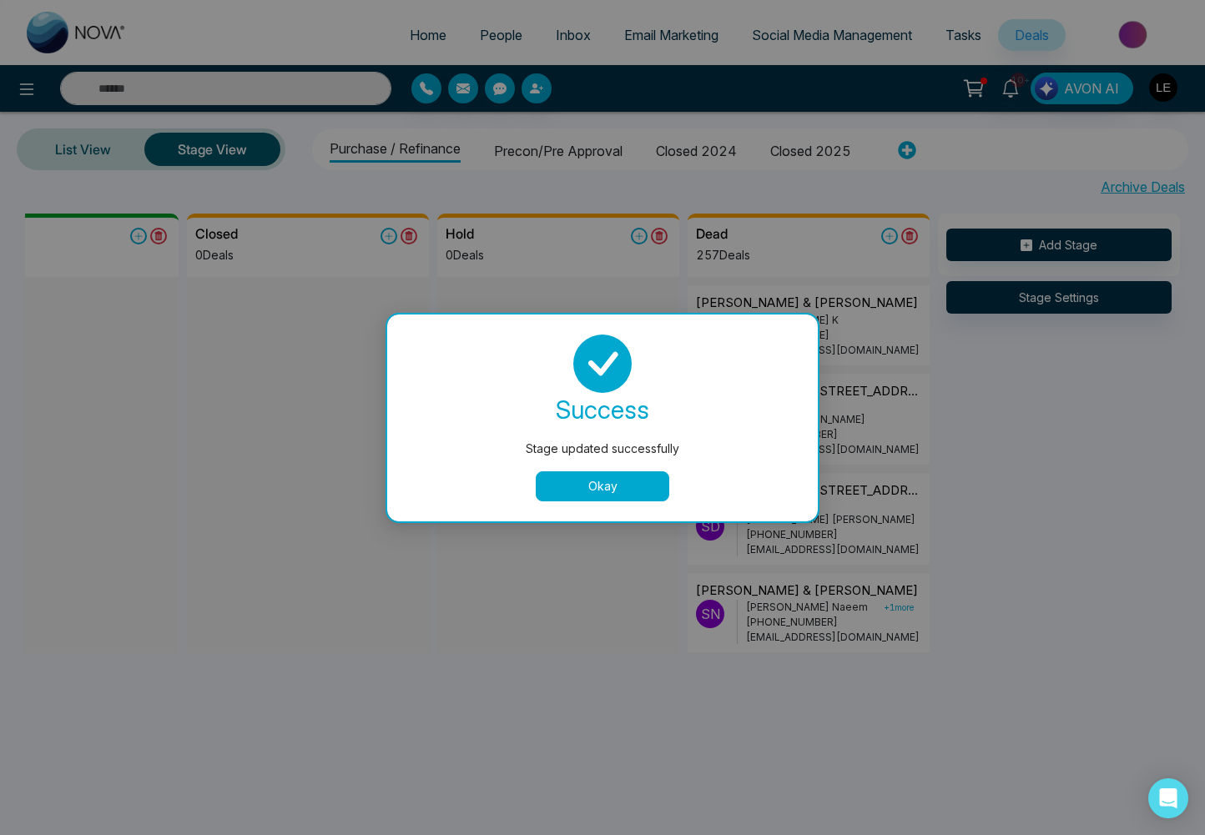
click at [644, 486] on button "Okay" at bounding box center [603, 487] width 134 height 30
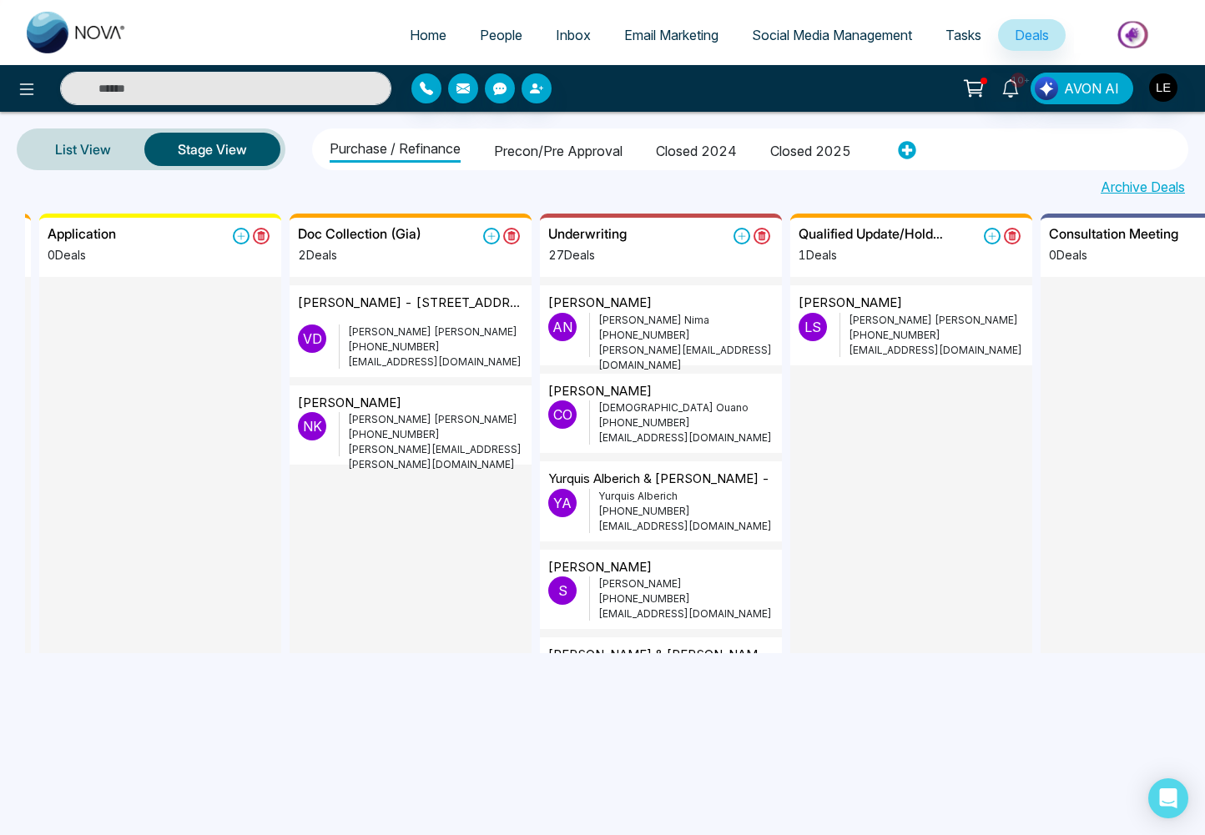
scroll to position [0, 729]
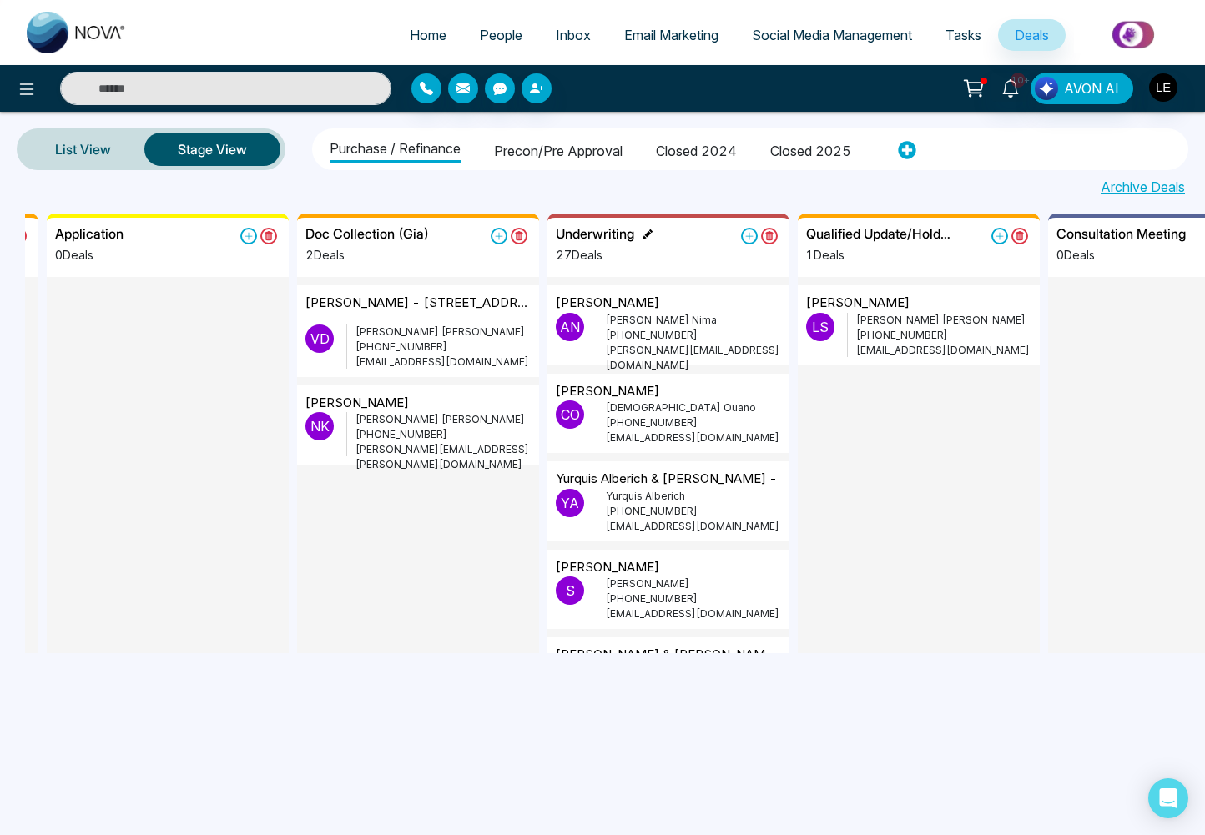
click at [628, 237] on h5 "Underwriting" at bounding box center [595, 234] width 78 height 16
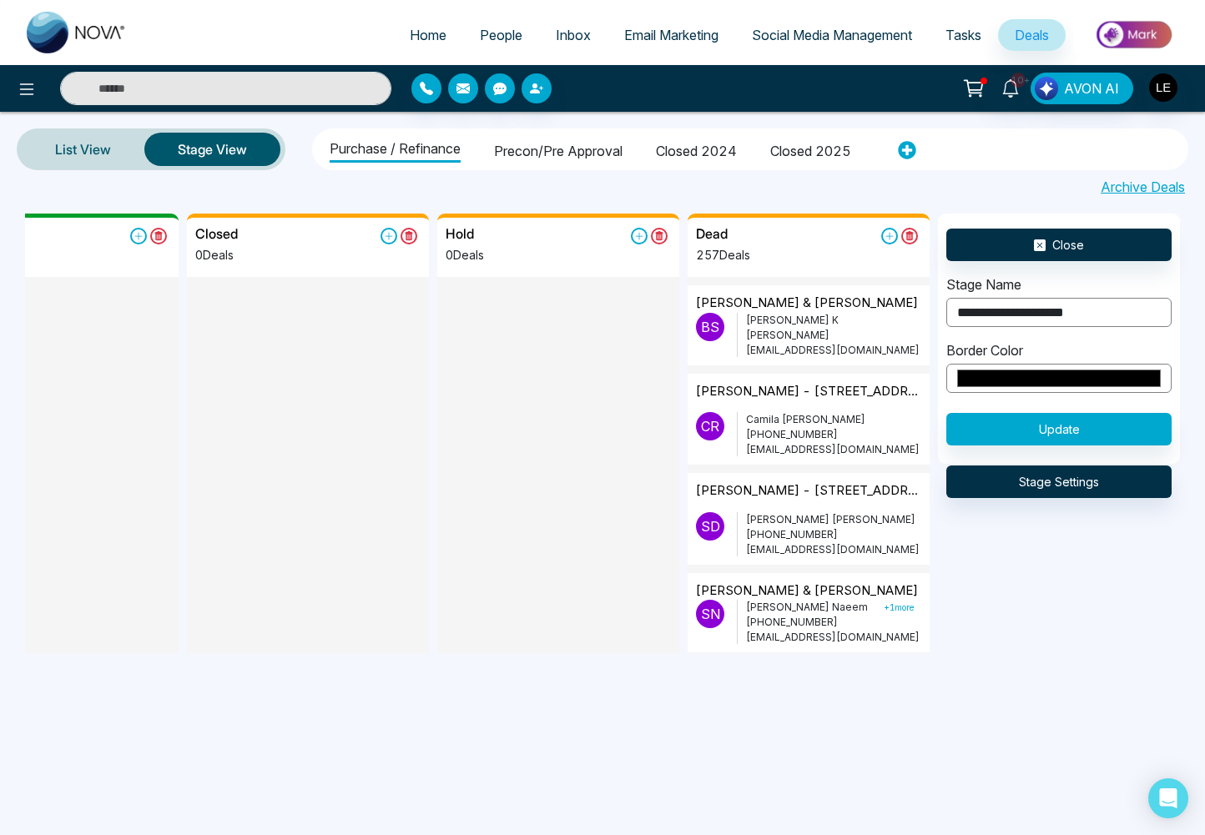
type input "**********"
click at [1063, 428] on button "Update" at bounding box center [1058, 429] width 225 height 33
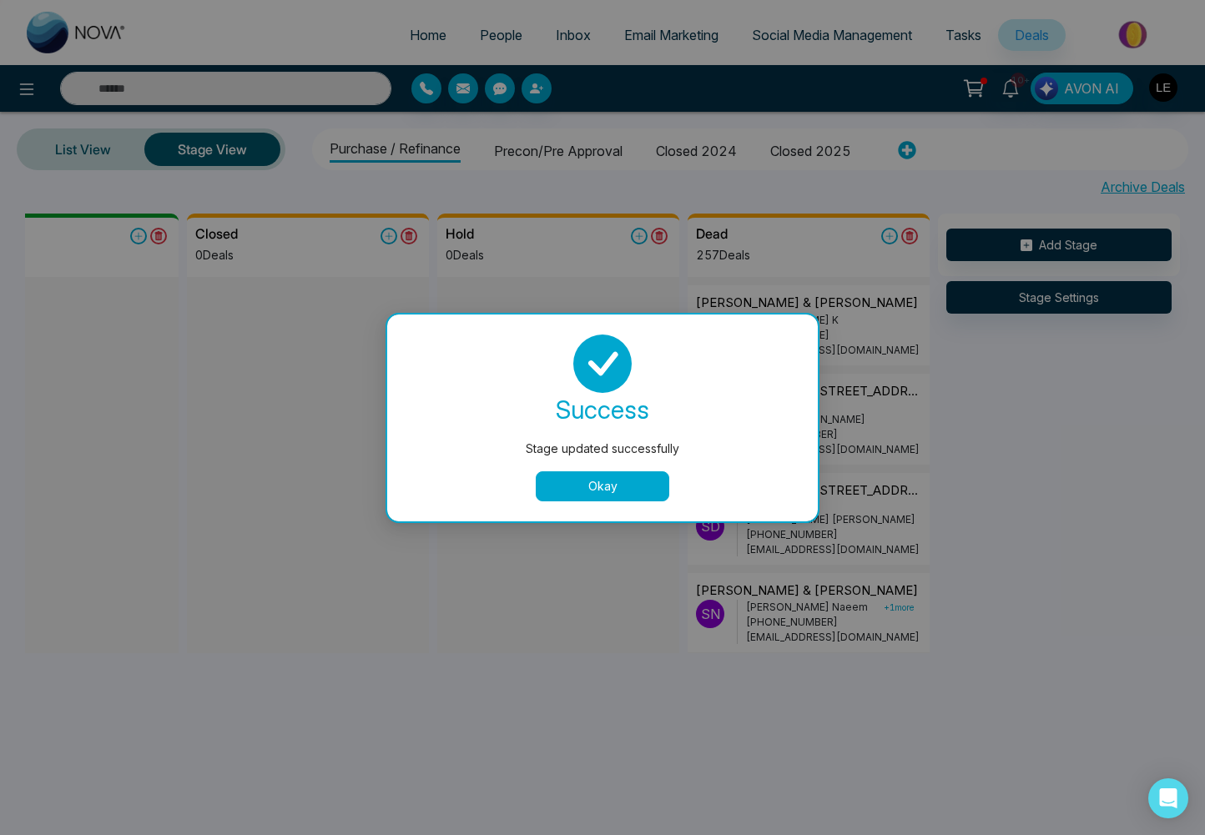
click at [613, 490] on button "Okay" at bounding box center [603, 487] width 134 height 30
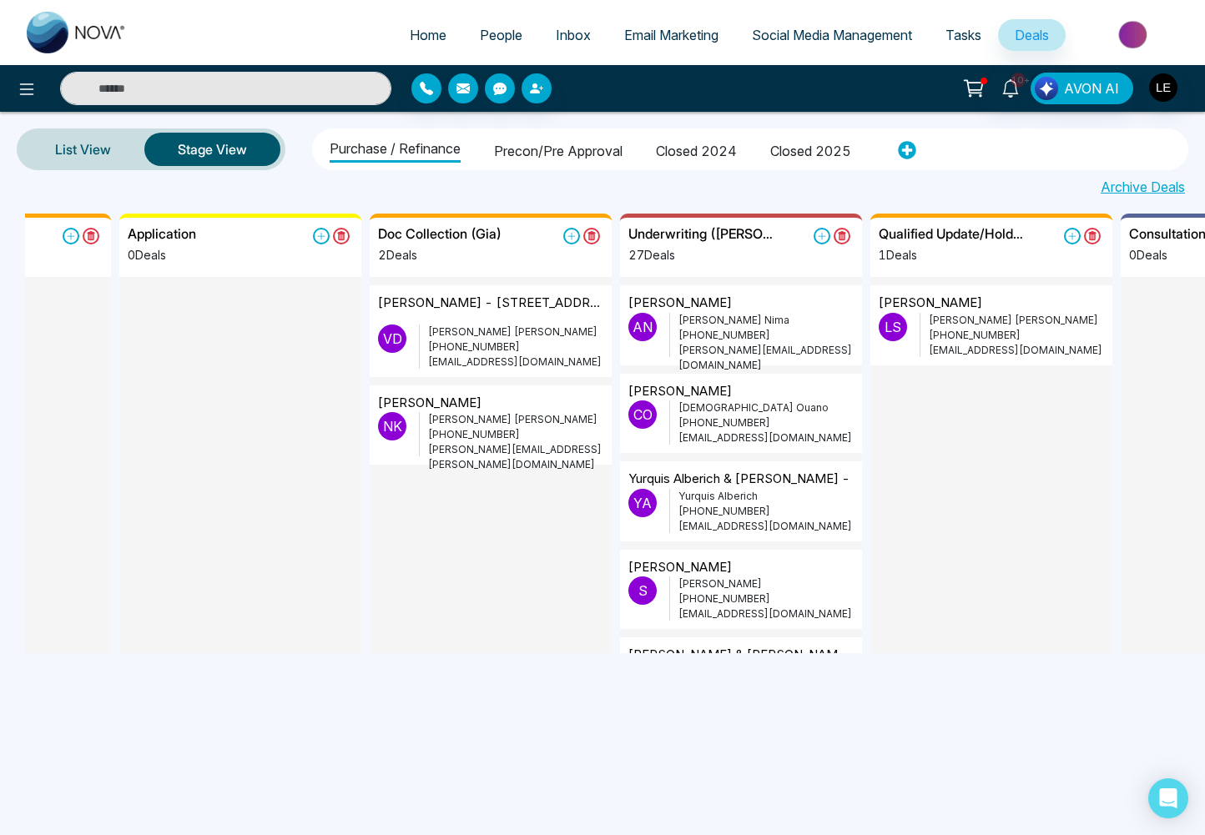
scroll to position [0, 659]
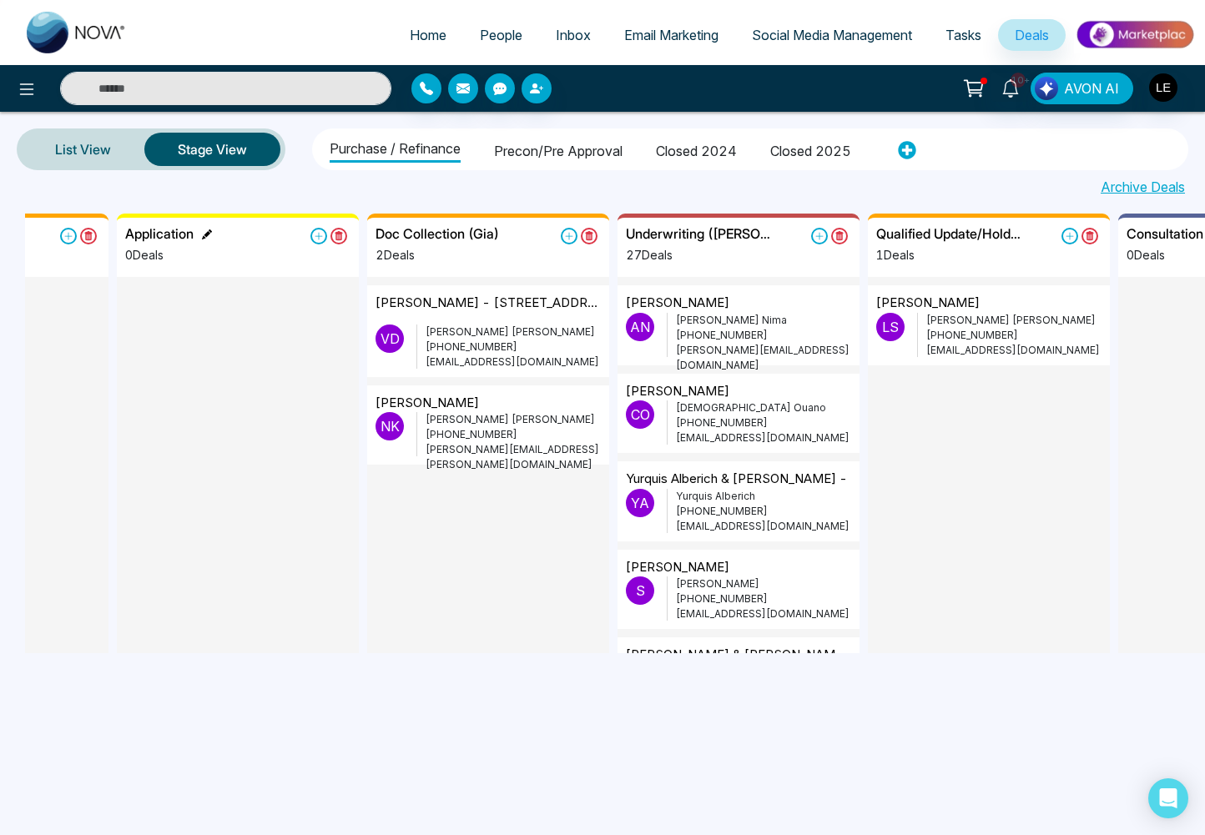
click at [200, 235] on div "Application" at bounding box center [168, 234] width 87 height 16
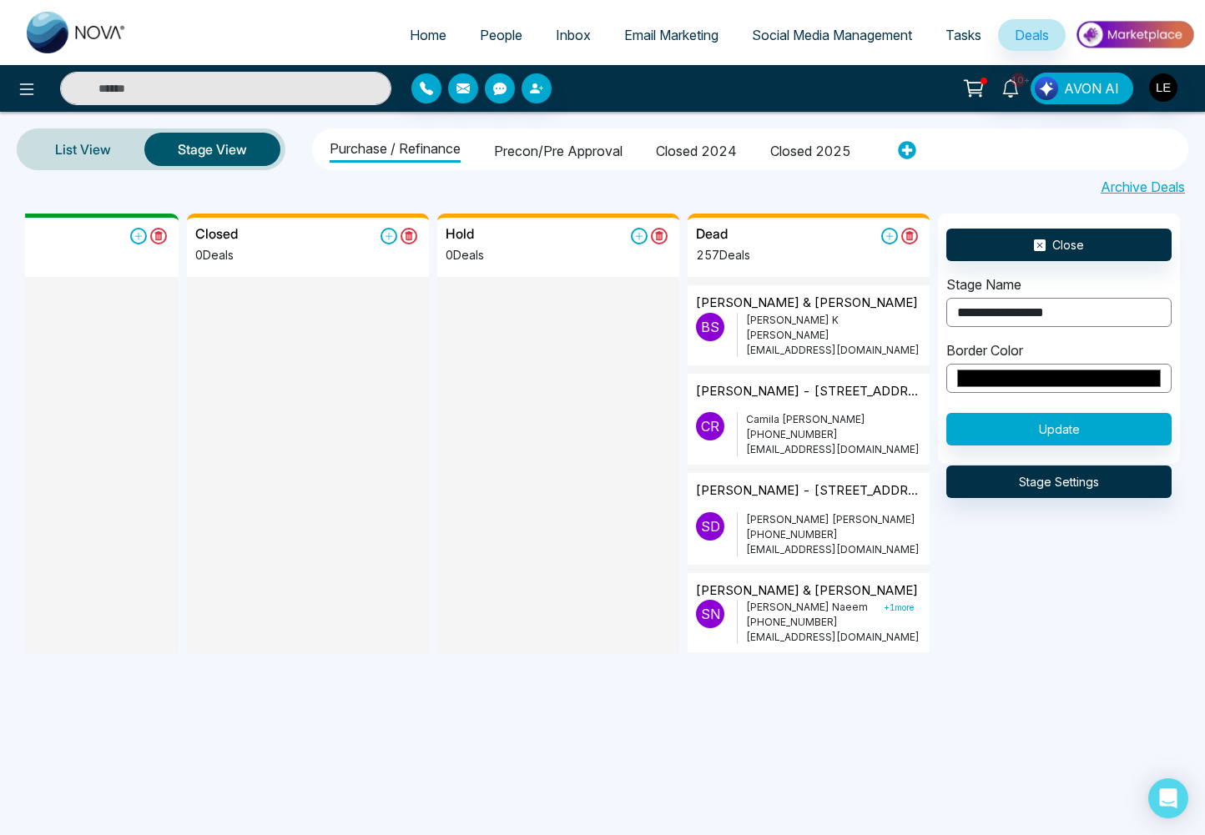
type input "**********"
click at [1057, 436] on button "Update" at bounding box center [1058, 429] width 225 height 33
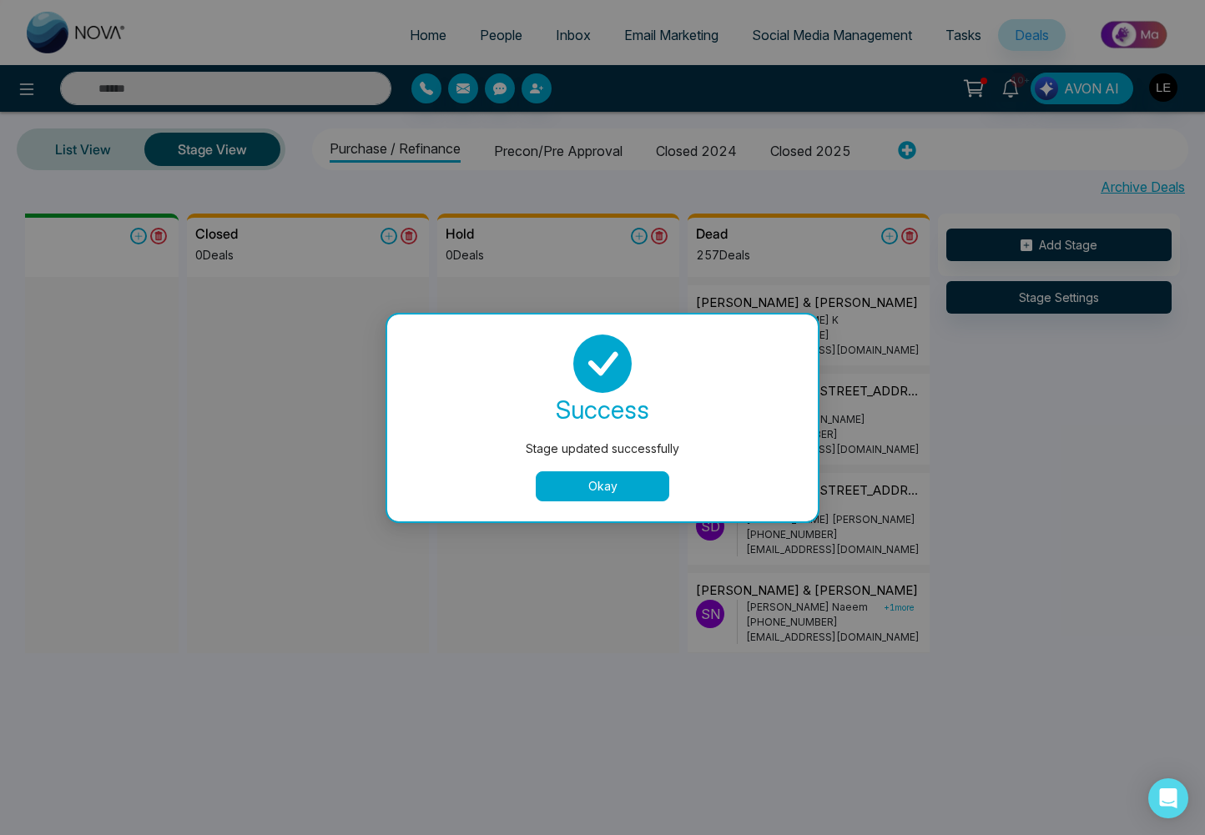
click at [599, 485] on button "Okay" at bounding box center [603, 487] width 134 height 30
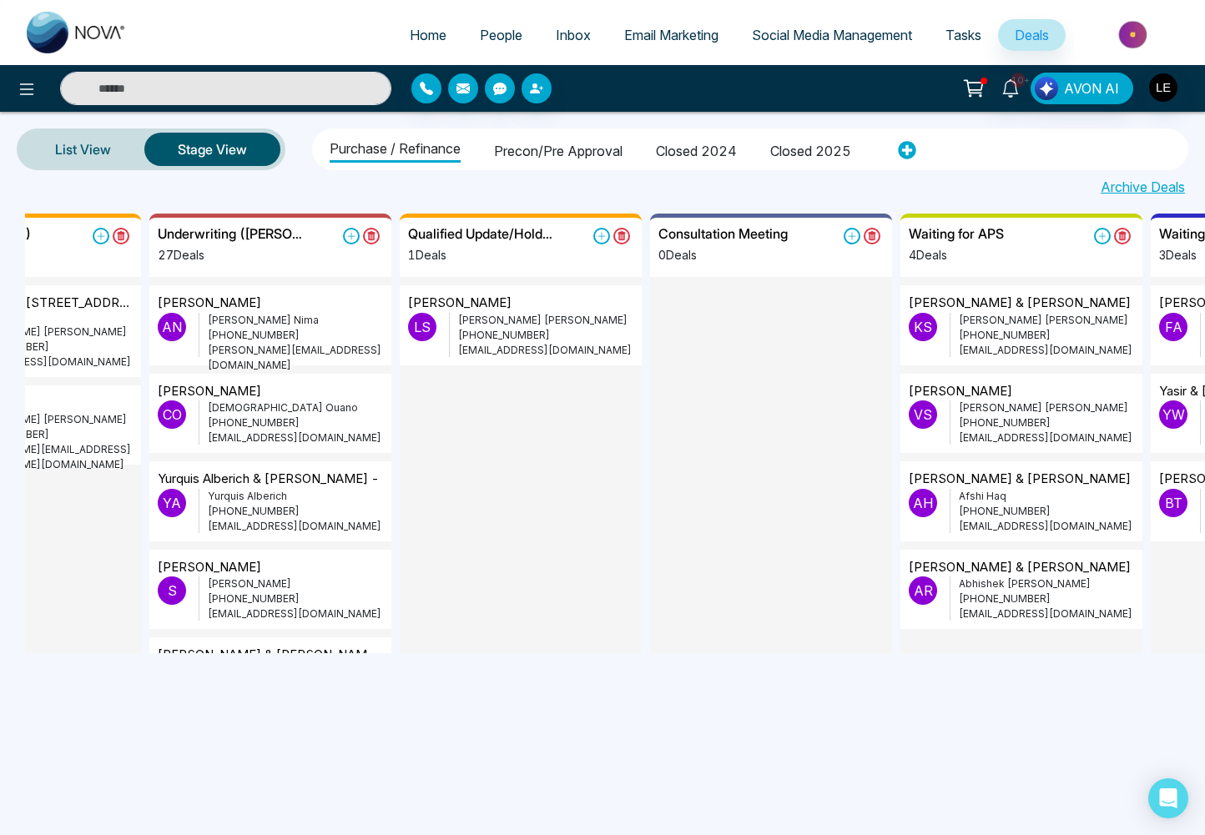
scroll to position [0, 1132]
